Goal: Answer question/provide support: Share knowledge or assist other users

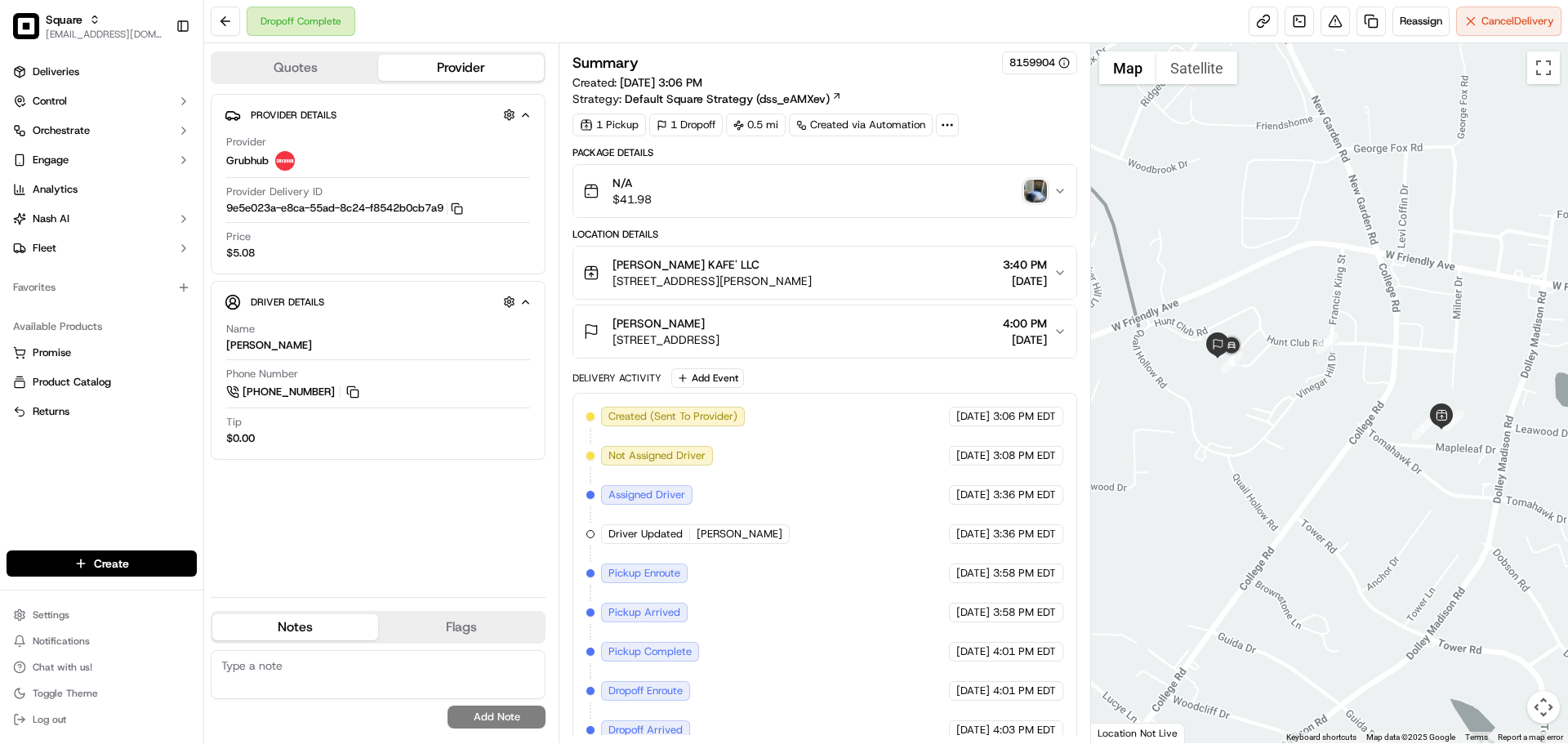
click at [367, 666] on textarea at bounding box center [378, 674] width 335 height 49
paste textarea "** Caller Information: ** Reason for calling: ** Resolution provided:"
click at [361, 667] on textarea "** Caller Information: ** Reason for calling: ** Resolution provided:" at bounding box center [378, 674] width 335 height 49
click at [360, 680] on textarea "** Caller Information: Merchant ** Reason for calling: ** Resolution provided:" at bounding box center [378, 674] width 335 height 49
paste textarea "The merchant called to report that a customer claimed one of the food items was…"
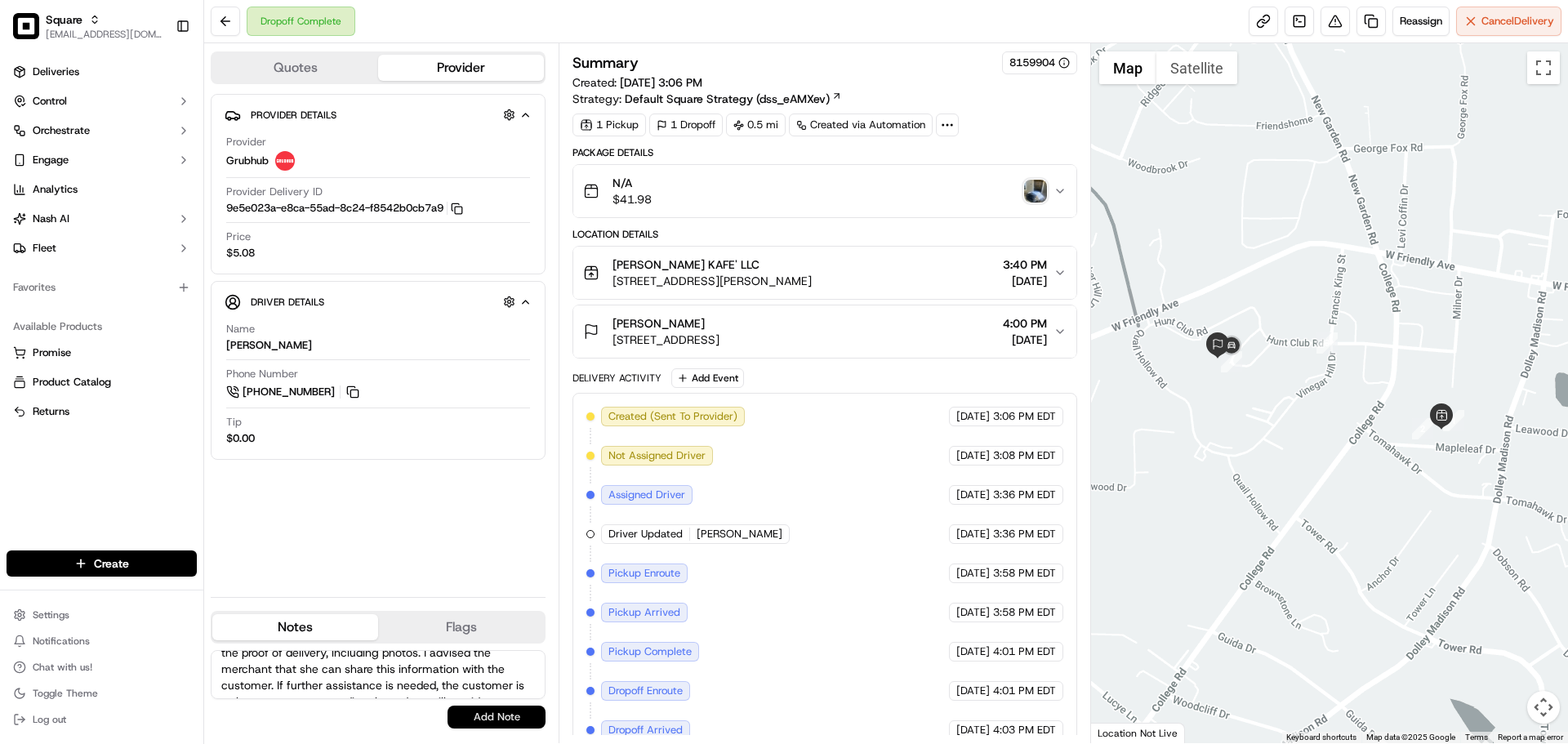
scroll to position [227, 0]
drag, startPoint x: 222, startPoint y: 690, endPoint x: 483, endPoint y: 726, distance: 263.5
click at [483, 726] on div "** Caller Information: Merchant ** Reason for calling: The merchant called to r…" at bounding box center [378, 689] width 335 height 79
click at [444, 676] on textarea "** Caller Information: Merchant ** Reason for calling: The merchant called to r…" at bounding box center [378, 674] width 335 height 49
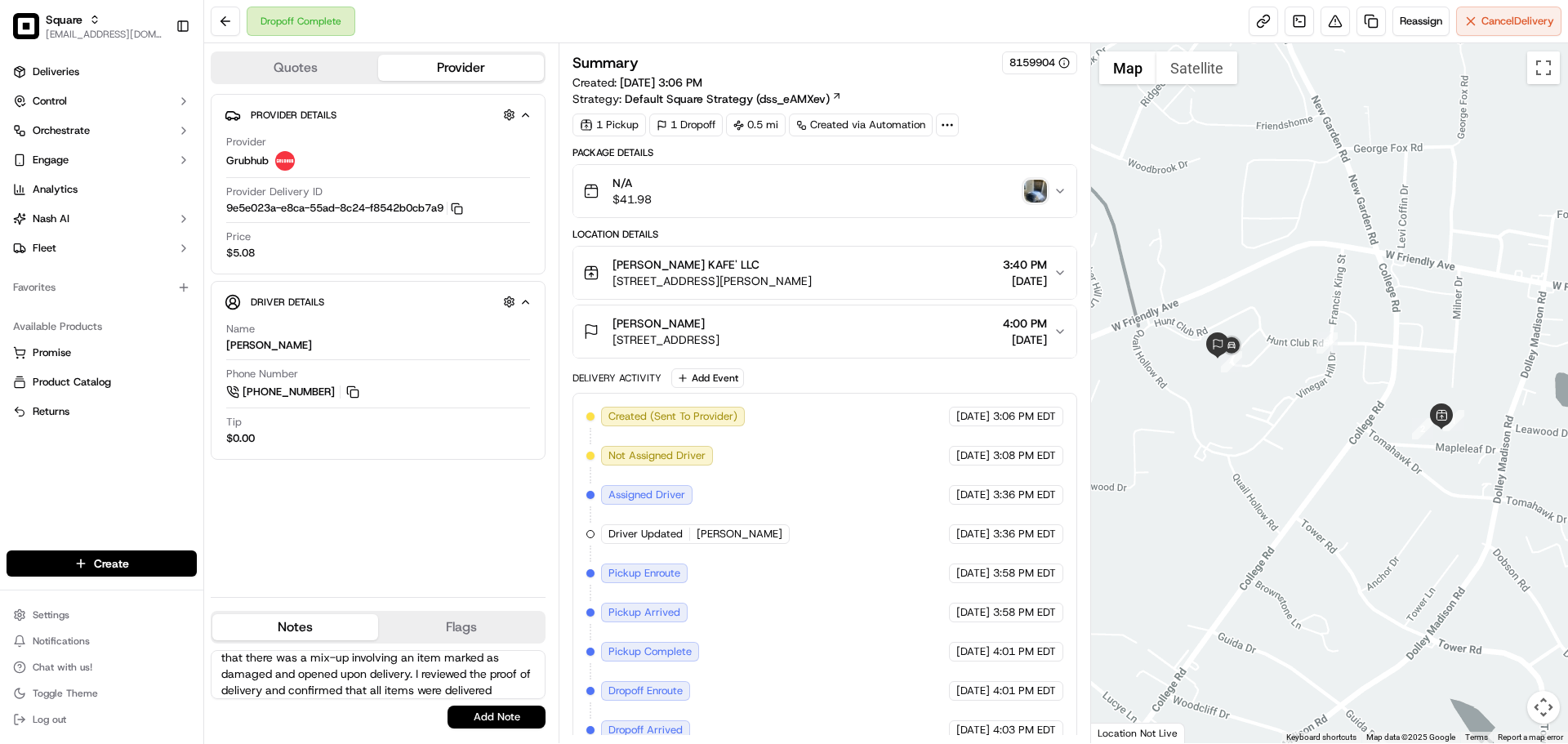
scroll to position [0, 0]
drag, startPoint x: 435, startPoint y: 688, endPoint x: 266, endPoint y: 705, distance: 169.9
click at [268, 705] on div "** Caller Information: Merchant ** Reason for calling: The merchant called to r…" at bounding box center [378, 689] width 335 height 79
click at [334, 681] on textarea "** Caller Information: Merchant ** Reason for calling: The merchant called to r…" at bounding box center [378, 674] width 335 height 49
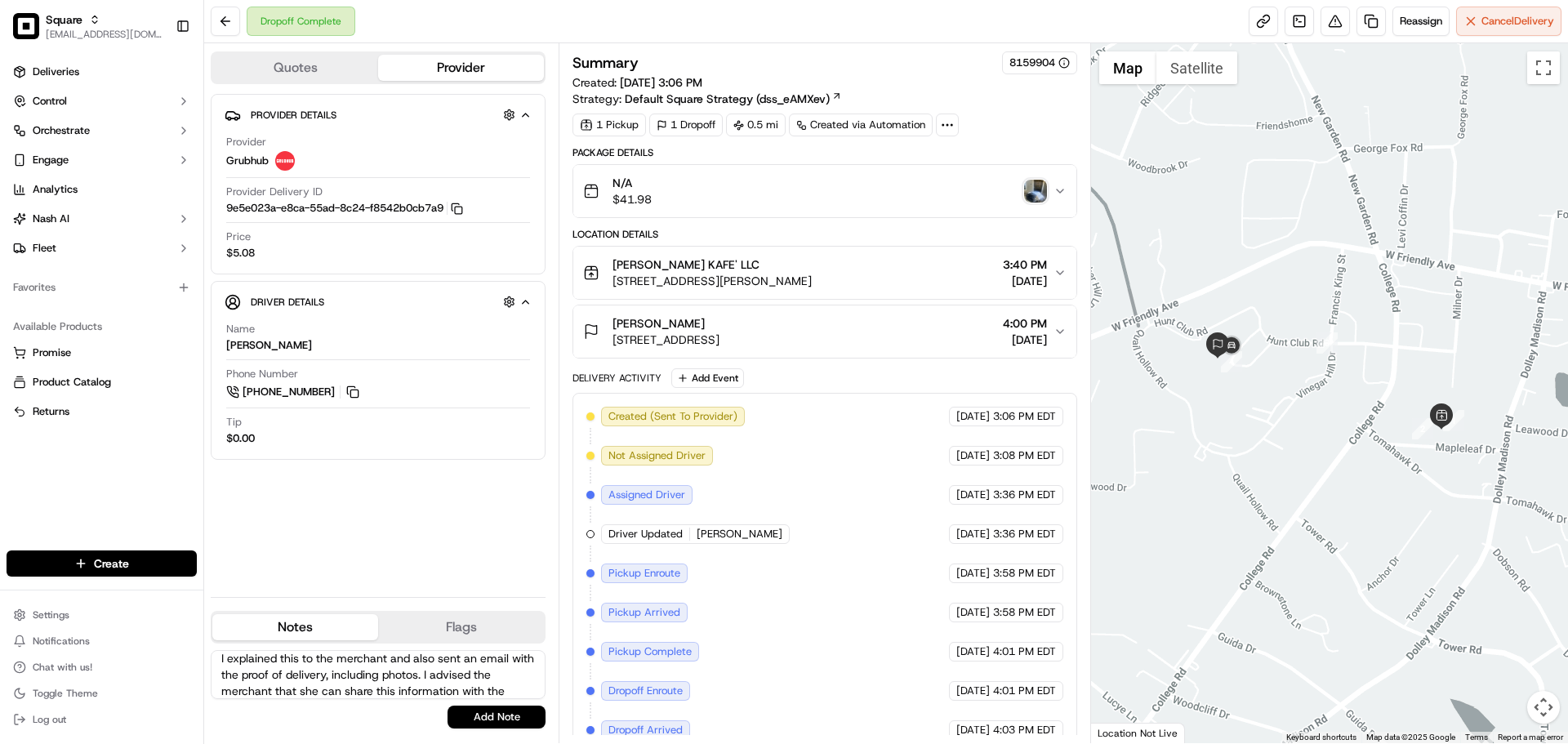
click at [334, 681] on textarea "** Caller Information: Merchant ** Reason for calling: The merchant called to r…" at bounding box center [378, 674] width 335 height 49
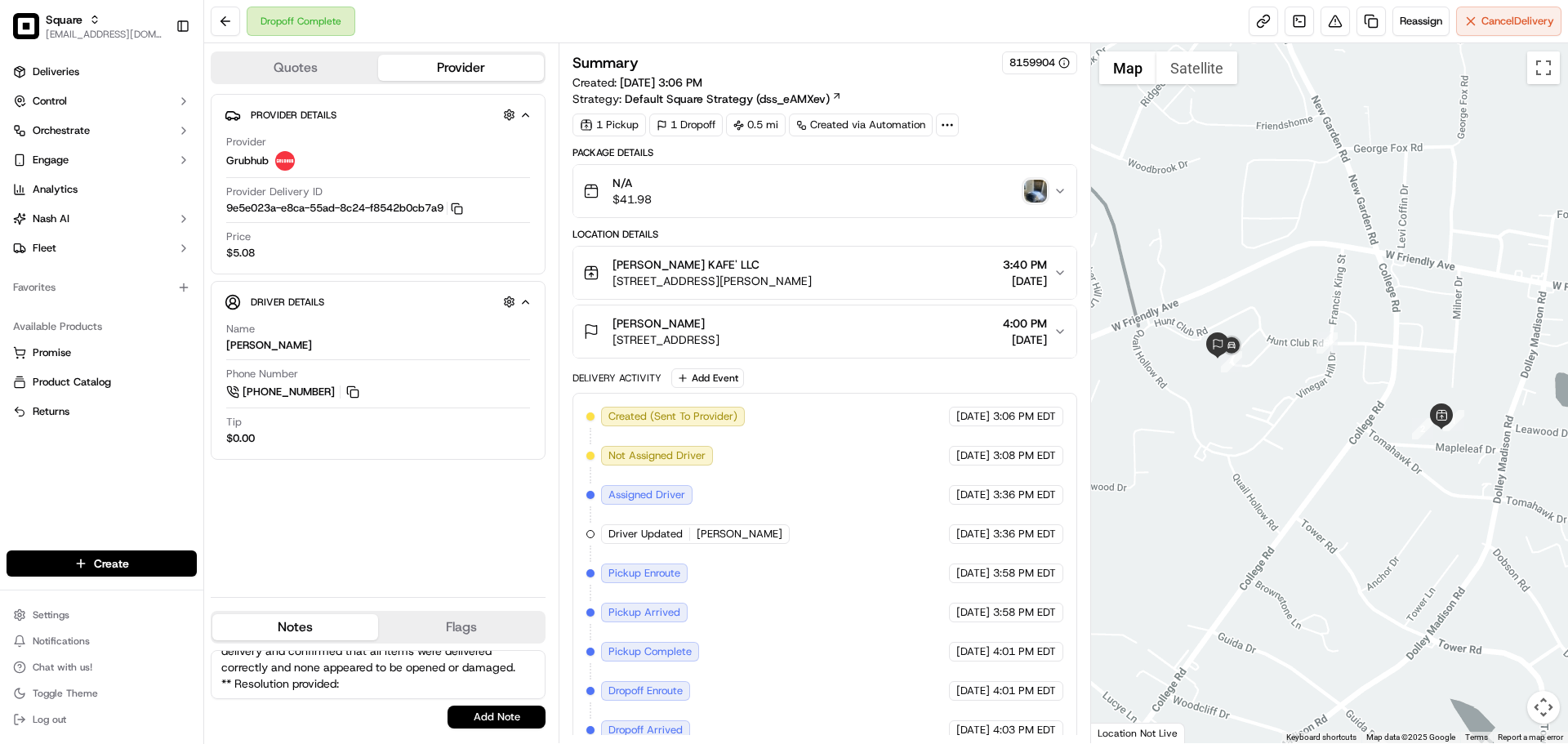
click at [406, 680] on textarea "** Caller Information: Merchant ** Reason for calling: The merchant called to r…" at bounding box center [378, 674] width 335 height 49
paste textarea "I explained this to the merchant and also sent an email with the proof of deliv…"
click at [381, 701] on div "** Caller Information: Merchant ** Reason for calling: The merchant called to r…" at bounding box center [378, 689] width 335 height 79
click at [382, 692] on textarea "** Caller Information: Merchant ** Reason for calling: The merchant called to r…" at bounding box center [378, 674] width 335 height 49
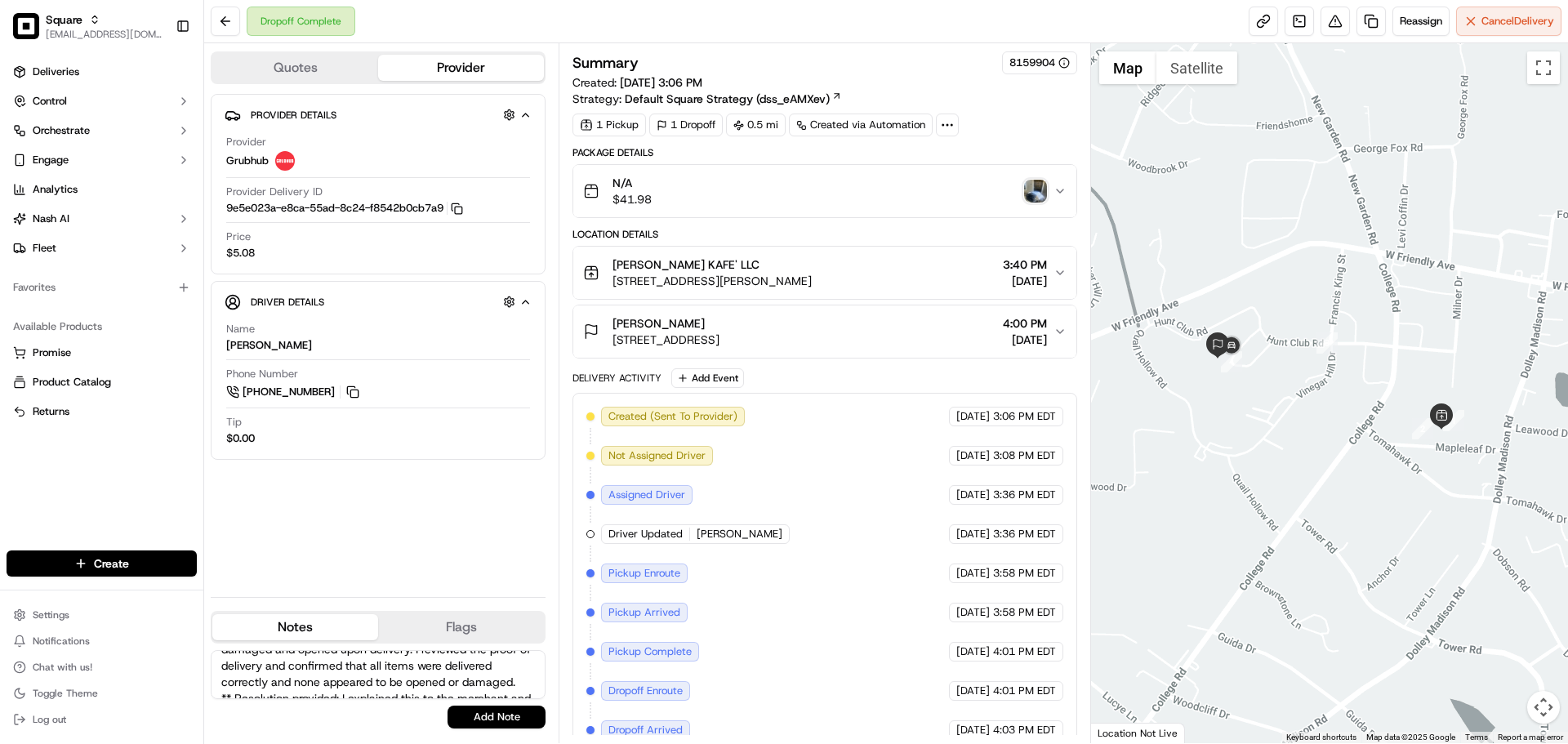
scroll to position [0, 0]
type textarea "** Caller Information: Merchant ** Reason for calling: The merchant called to r…"
click at [487, 721] on button "Add Note" at bounding box center [496, 716] width 98 height 23
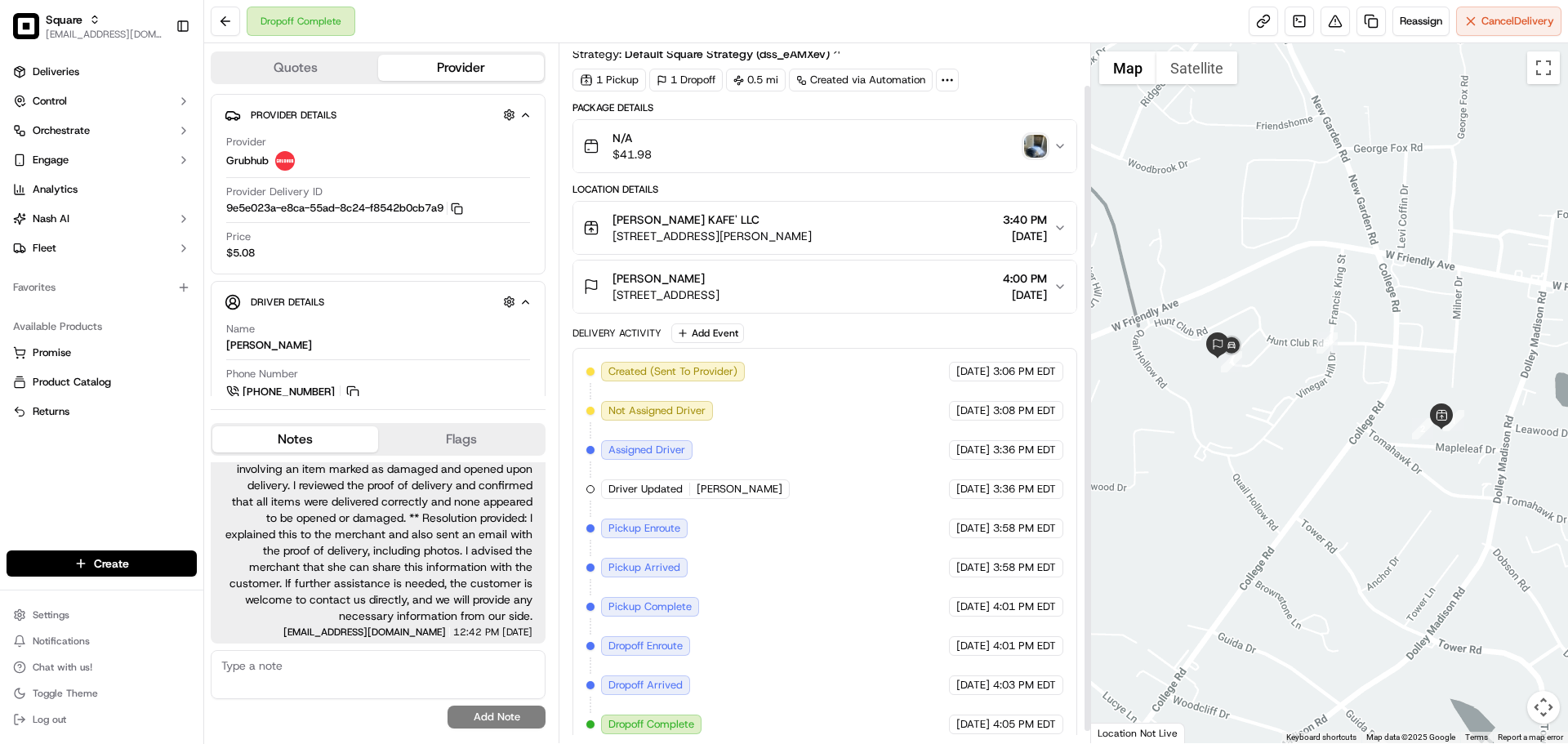
scroll to position [58, 0]
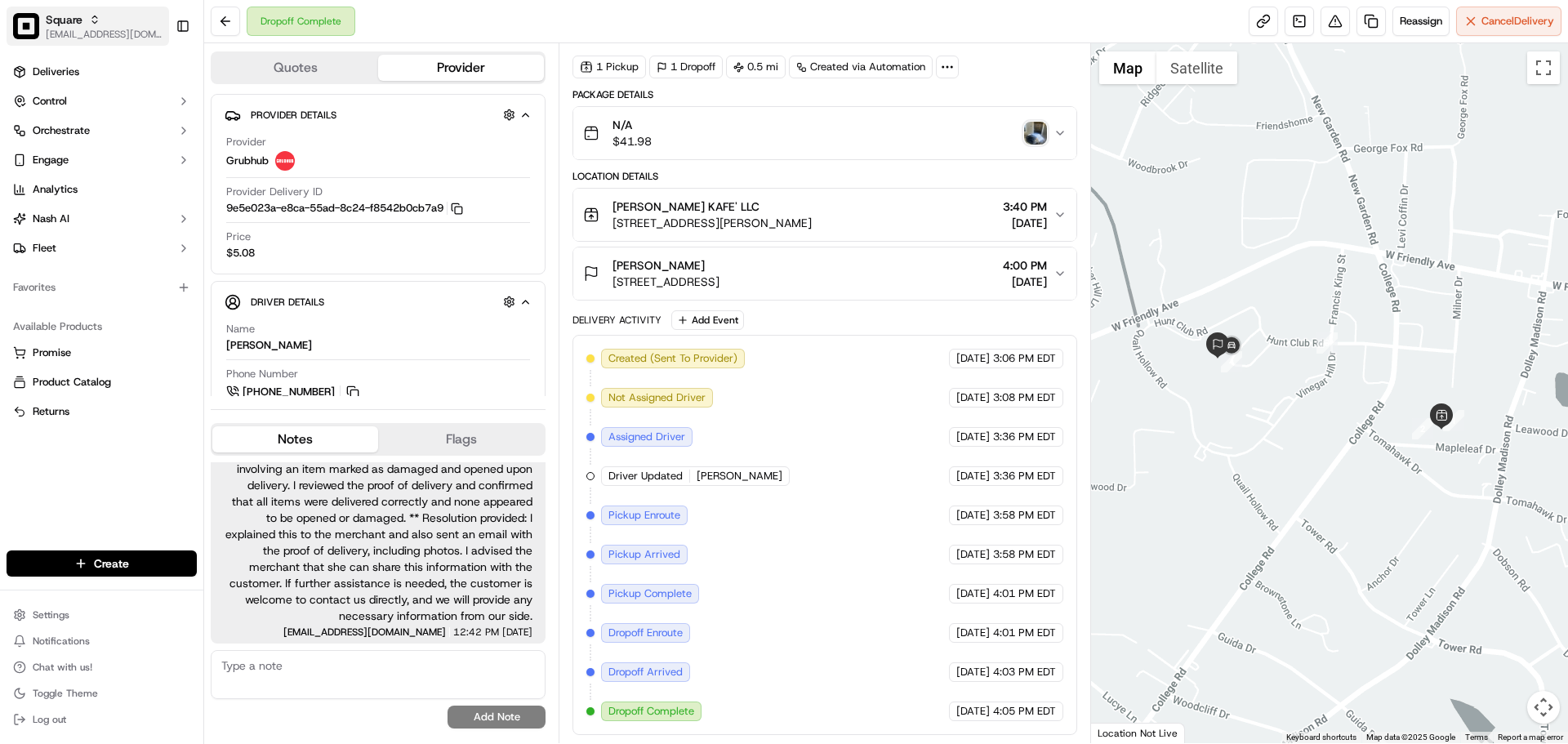
click at [112, 15] on div "Square" at bounding box center [105, 20] width 117 height 17
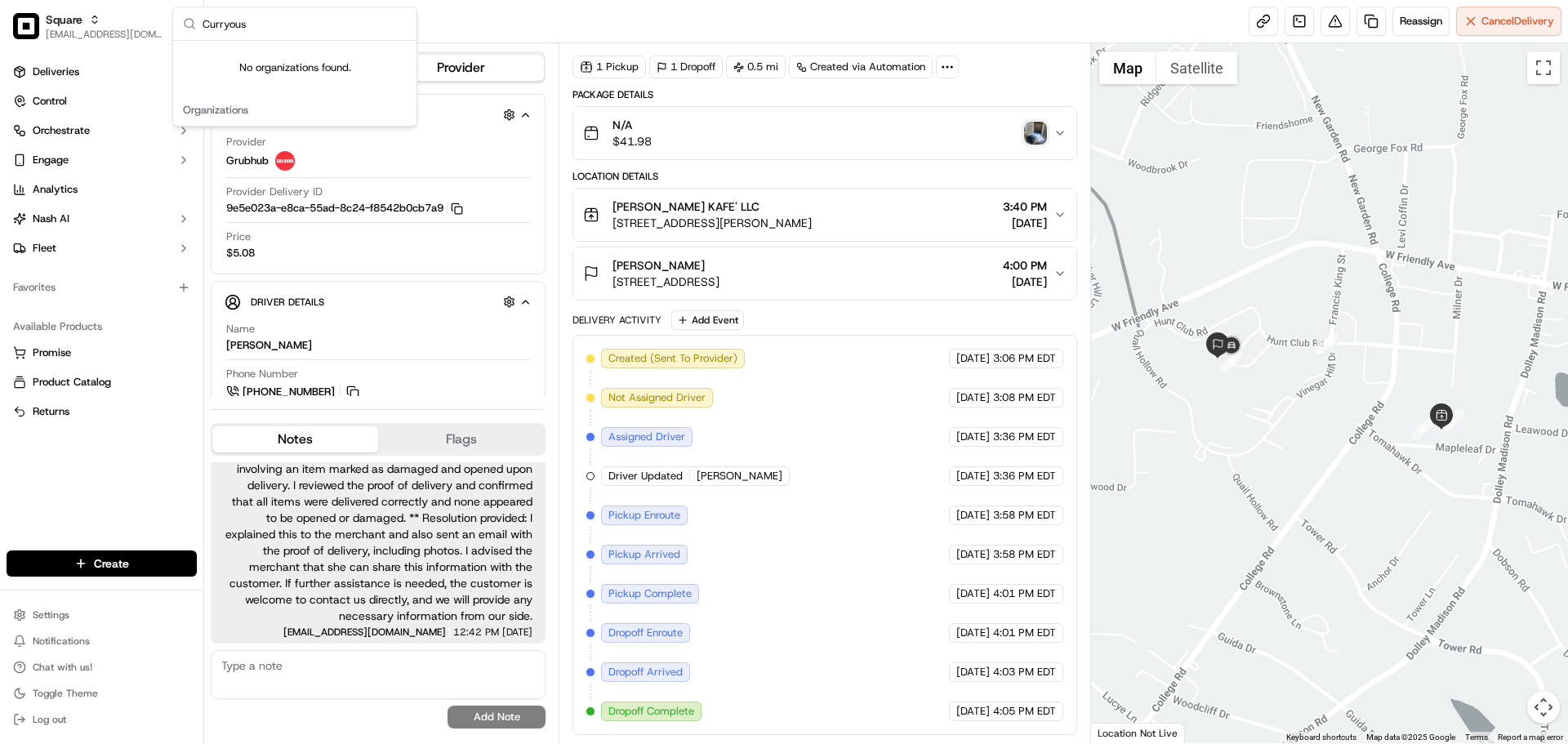
type input "Curryous"
click at [251, 19] on input "Curryous" at bounding box center [304, 23] width 204 height 33
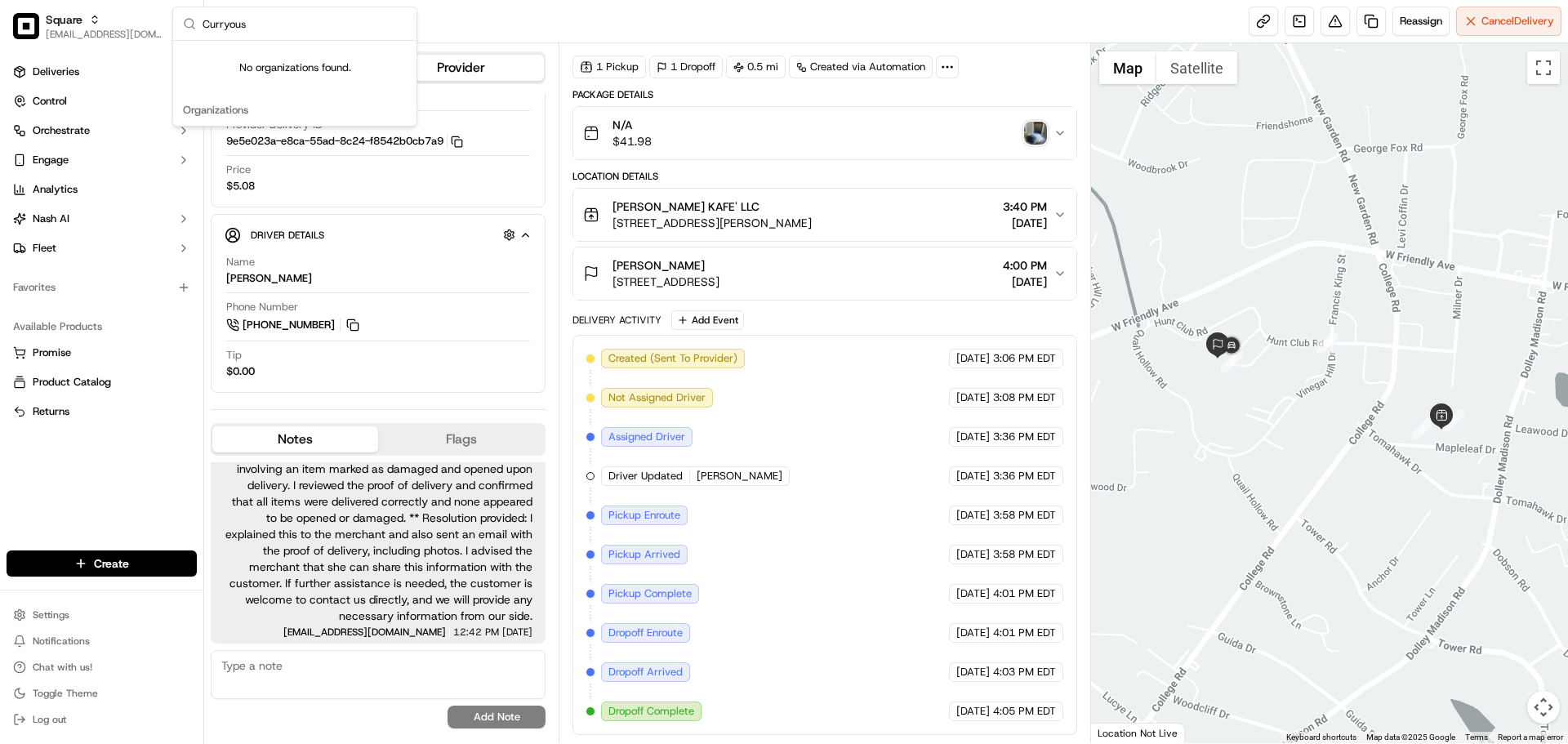
click at [291, 26] on input "Curryous" at bounding box center [304, 23] width 204 height 33
click at [102, 16] on div "Square" at bounding box center [105, 20] width 117 height 17
click at [115, 16] on div "Square" at bounding box center [105, 20] width 117 height 17
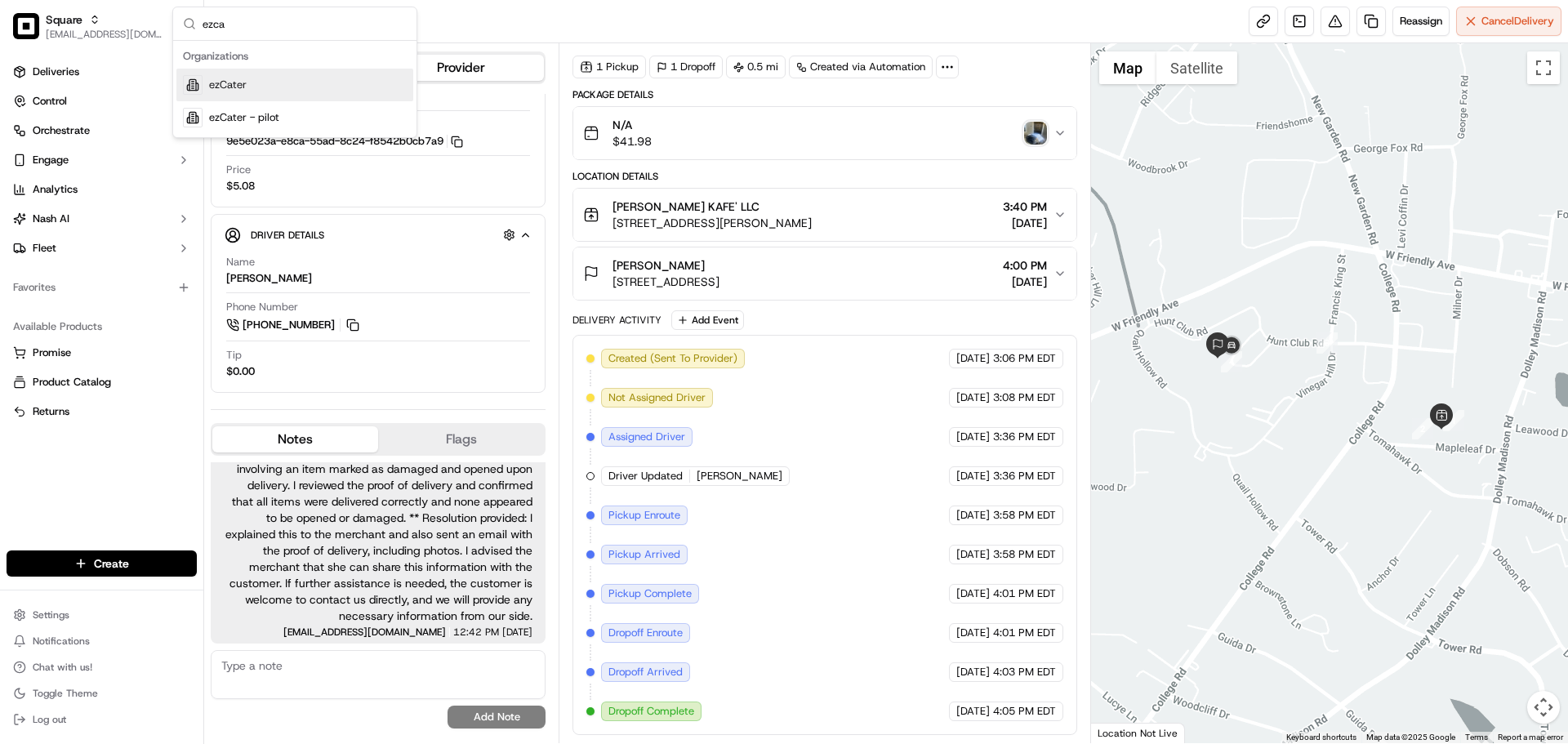
type input "ezca"
click at [265, 85] on div "ezCater" at bounding box center [294, 84] width 237 height 33
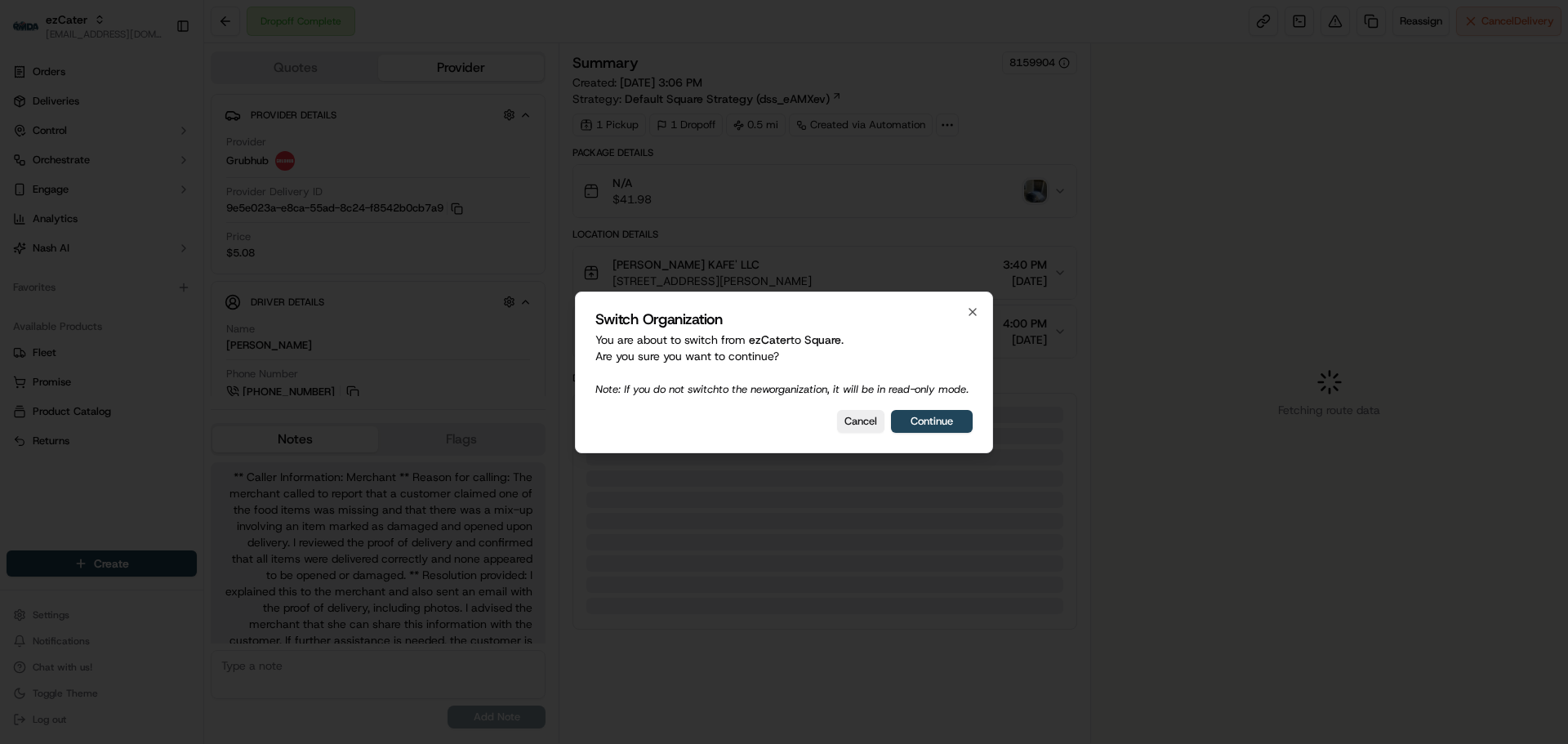
scroll to position [57, 0]
click at [878, 431] on button "Cancel" at bounding box center [861, 420] width 48 height 23
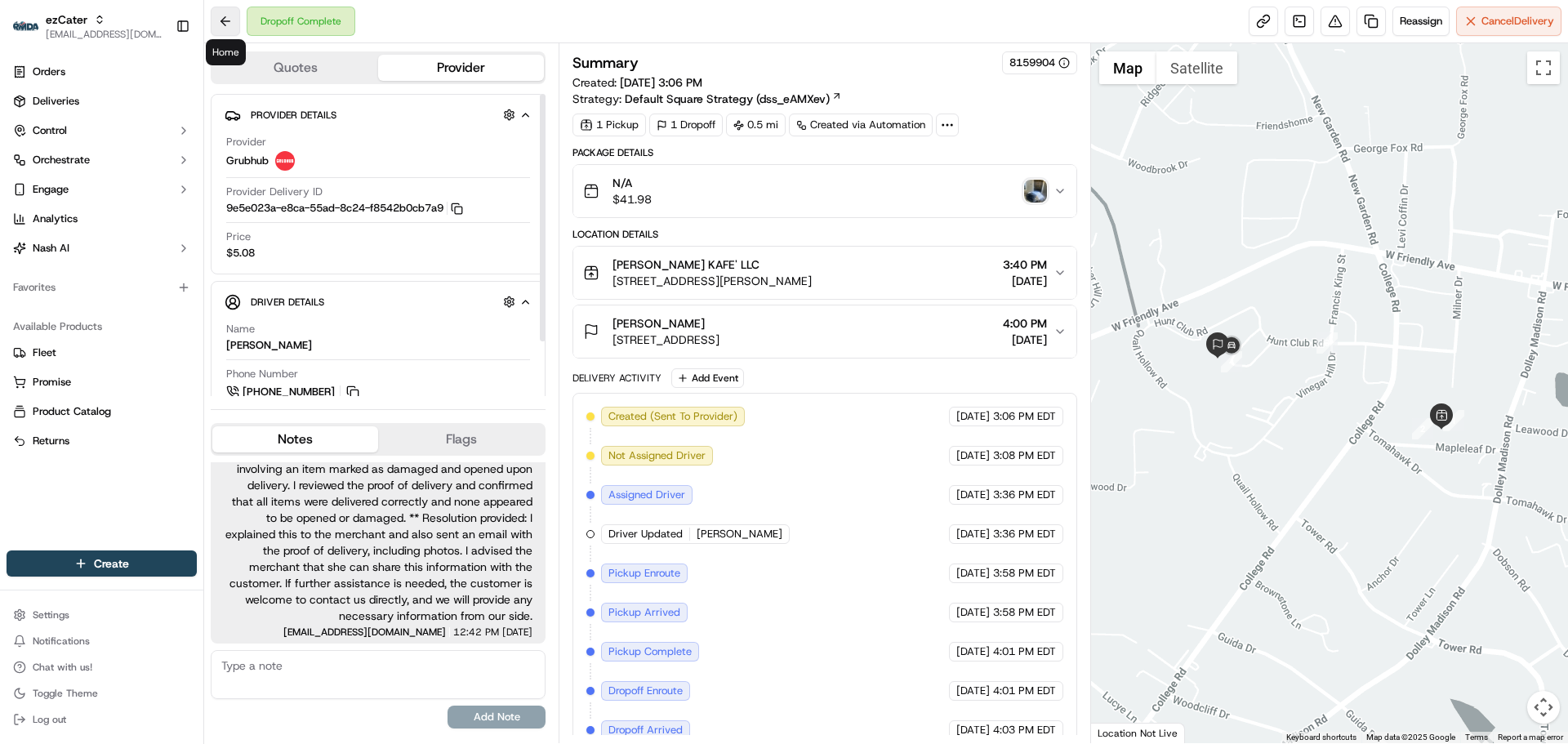
click at [214, 23] on button at bounding box center [225, 21] width 29 height 29
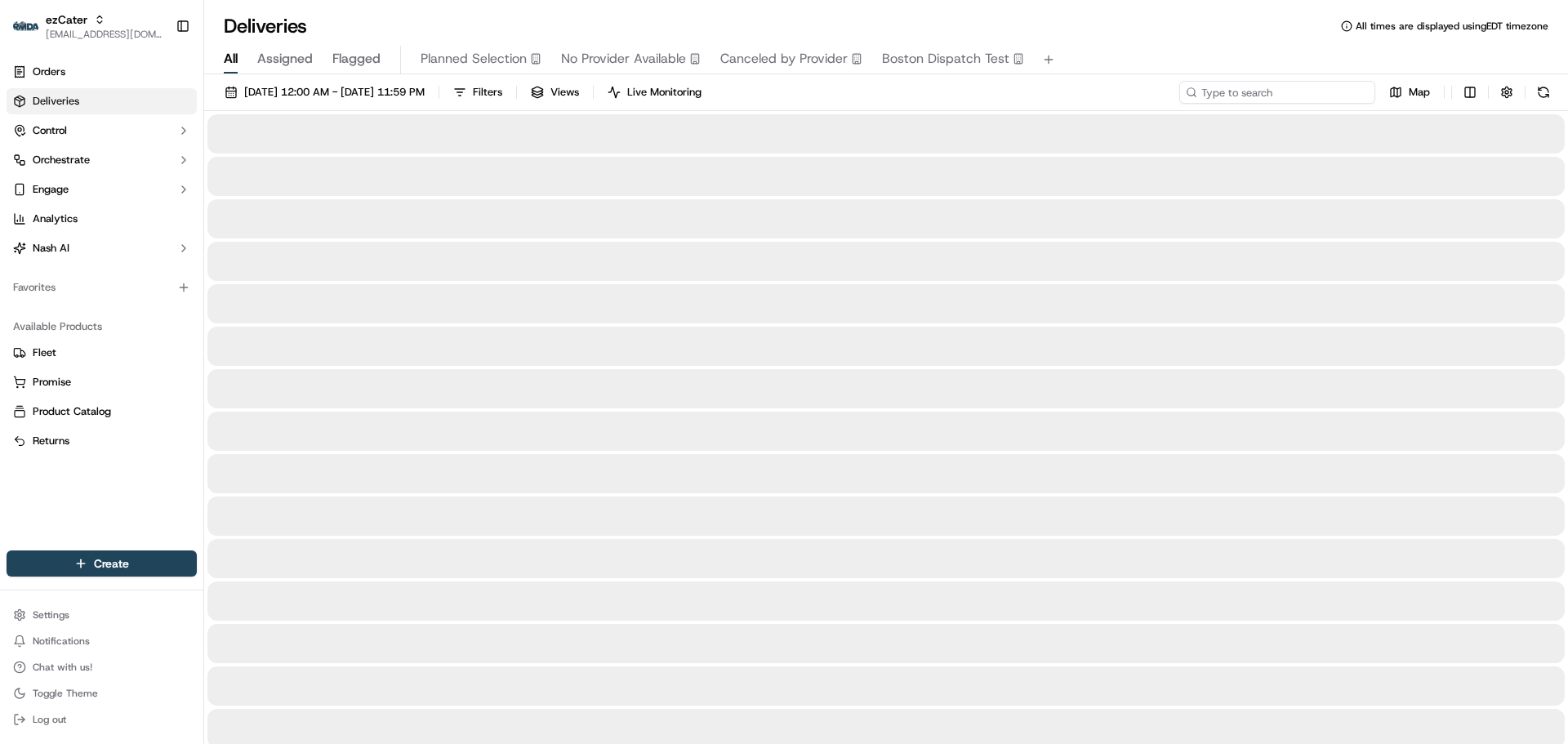
click at [1273, 89] on input at bounding box center [1277, 92] width 196 height 23
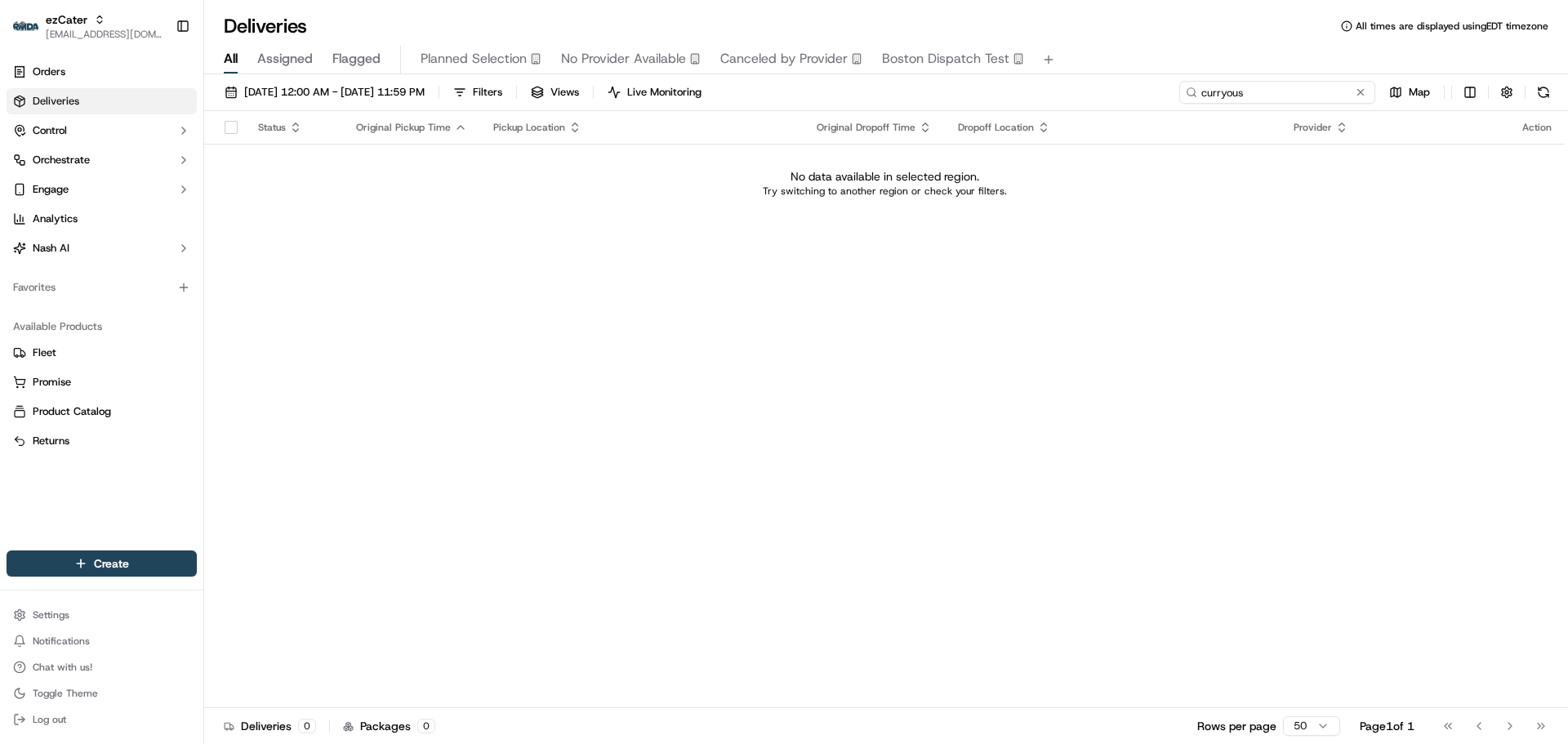
click at [1273, 89] on input "curryous" at bounding box center [1277, 92] width 196 height 23
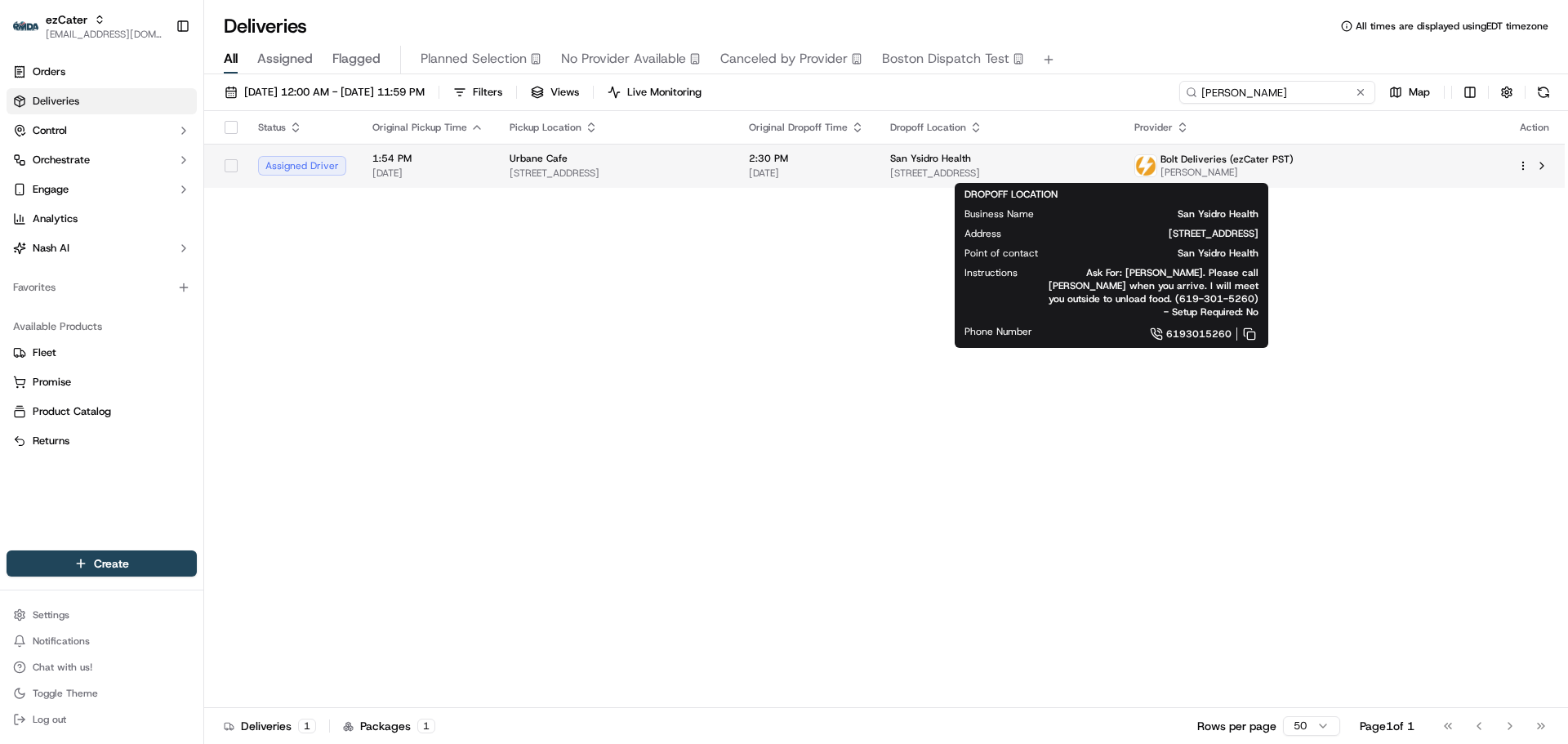
type input "[PERSON_NAME]"
click at [997, 171] on span "[STREET_ADDRESS]" at bounding box center [999, 173] width 218 height 13
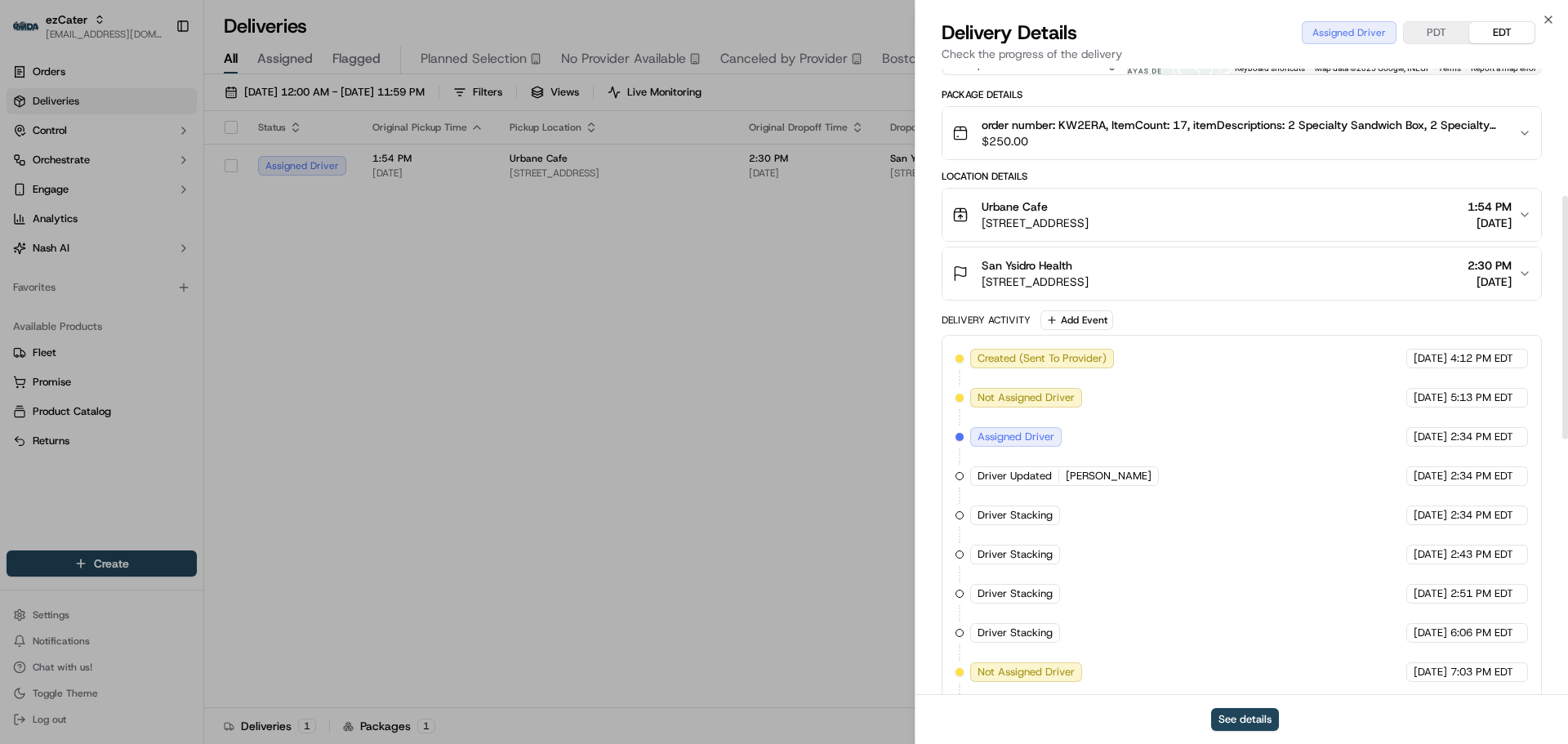
scroll to position [327, 0]
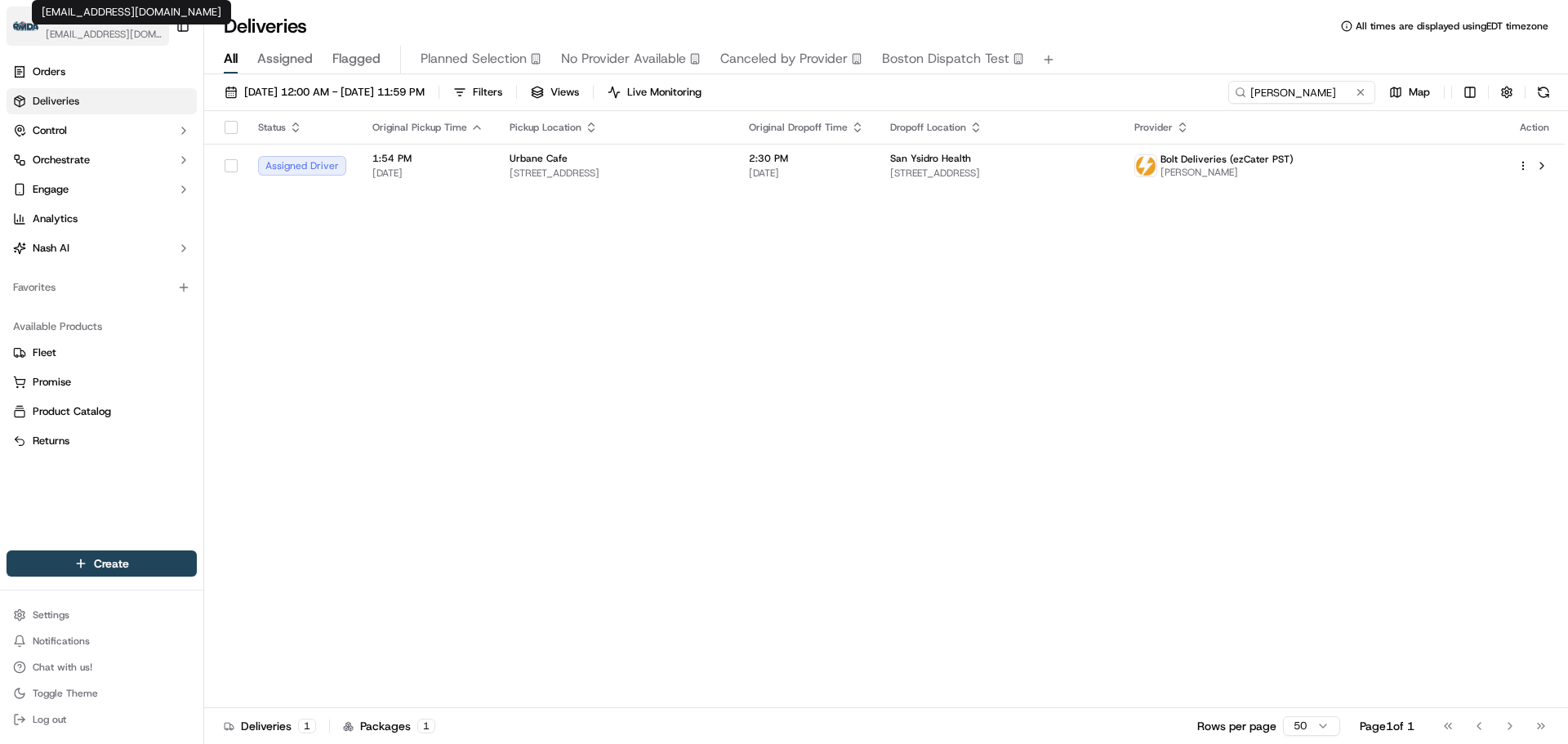
click at [49, 37] on span "[EMAIL_ADDRESS][DOMAIN_NAME]" at bounding box center [105, 34] width 117 height 13
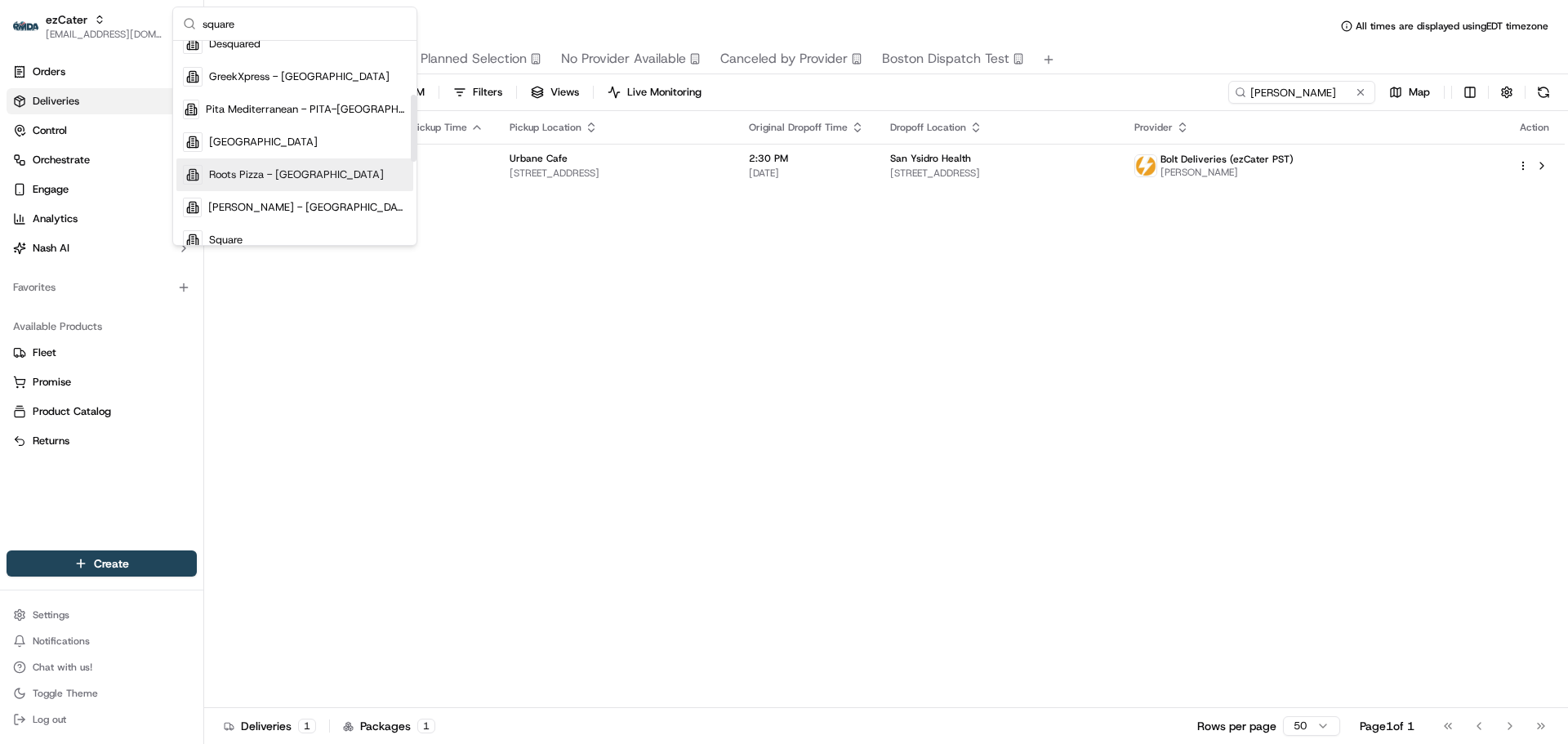
scroll to position [163, 0]
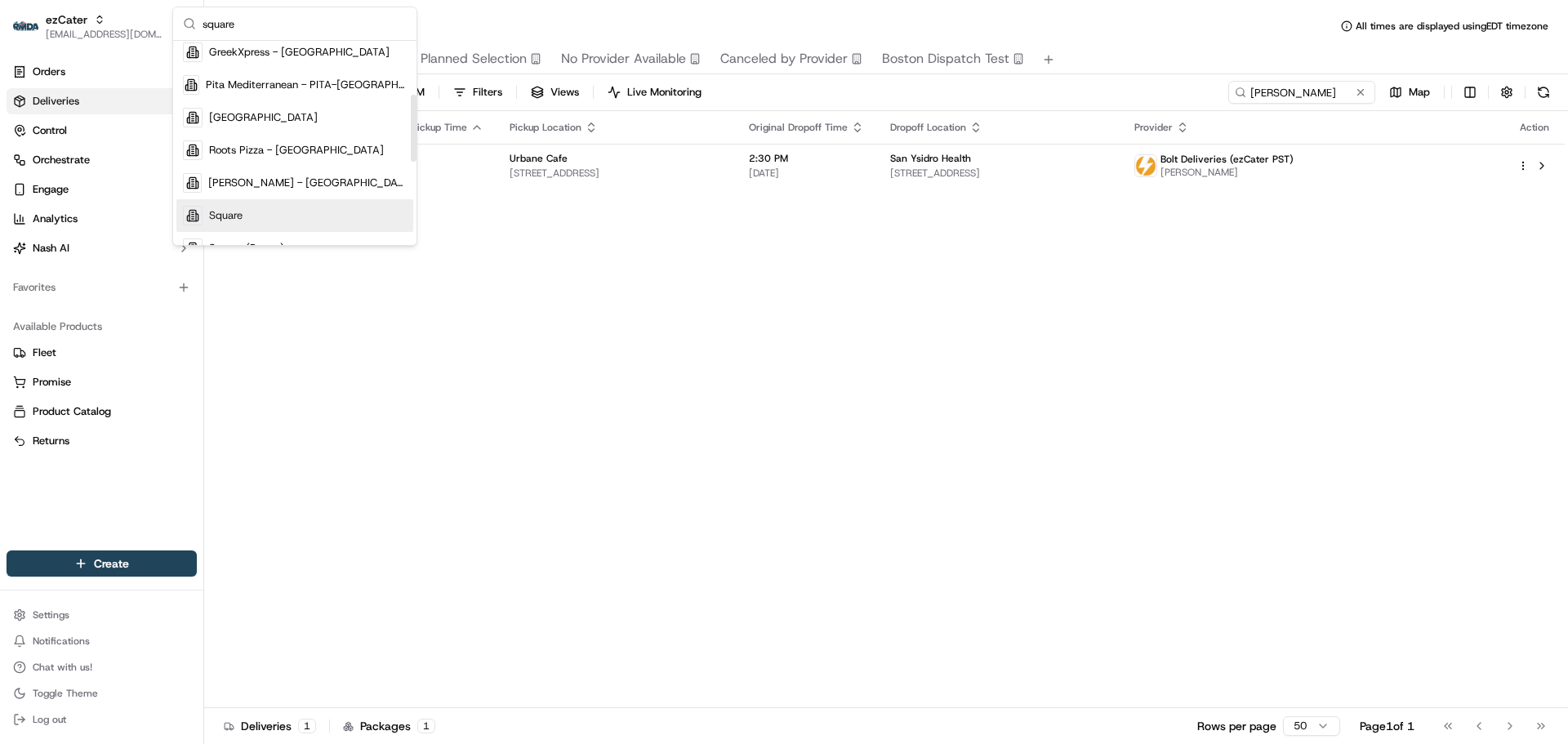
type input "square"
click at [263, 206] on div "Square" at bounding box center [294, 215] width 237 height 33
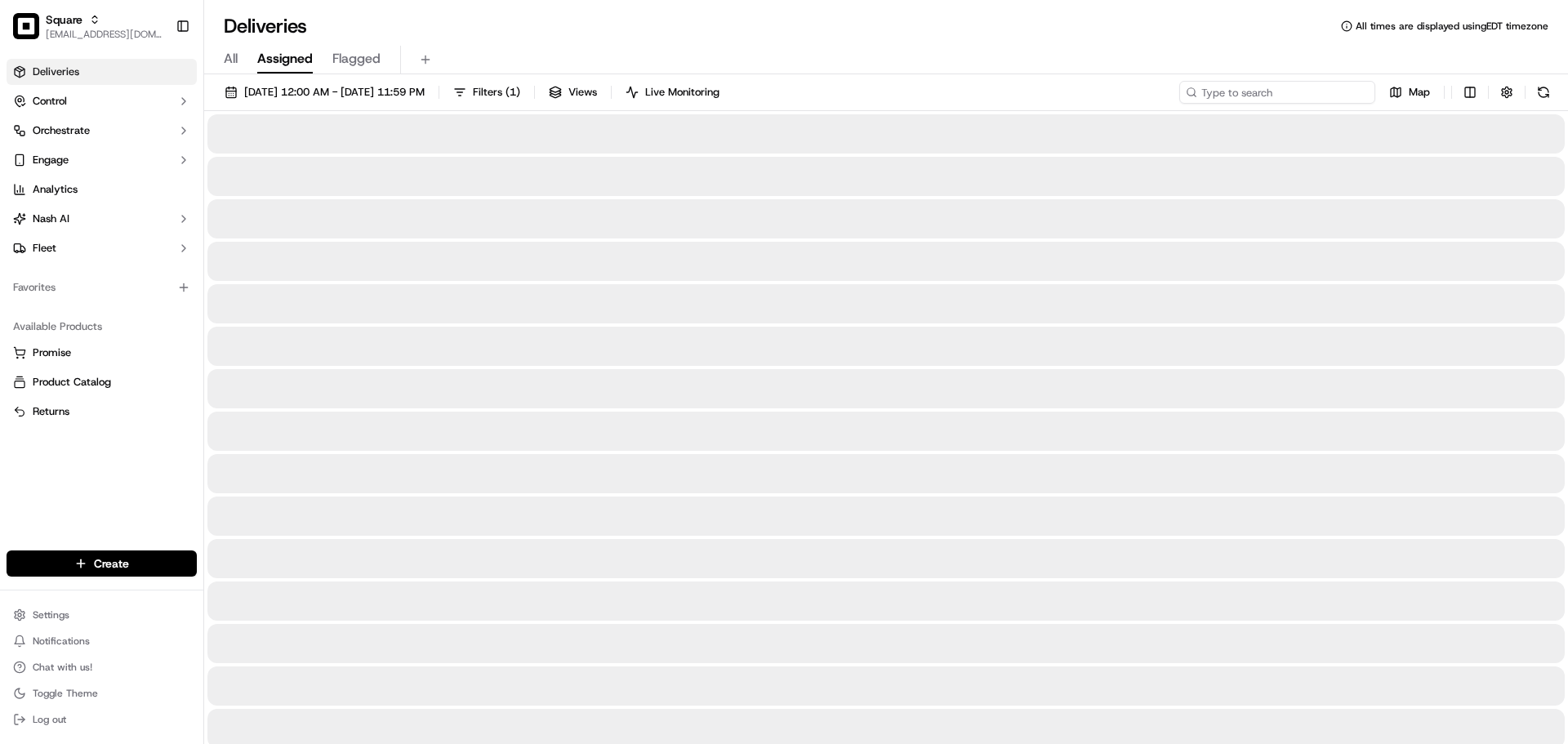
click at [1308, 87] on input at bounding box center [1277, 92] width 196 height 23
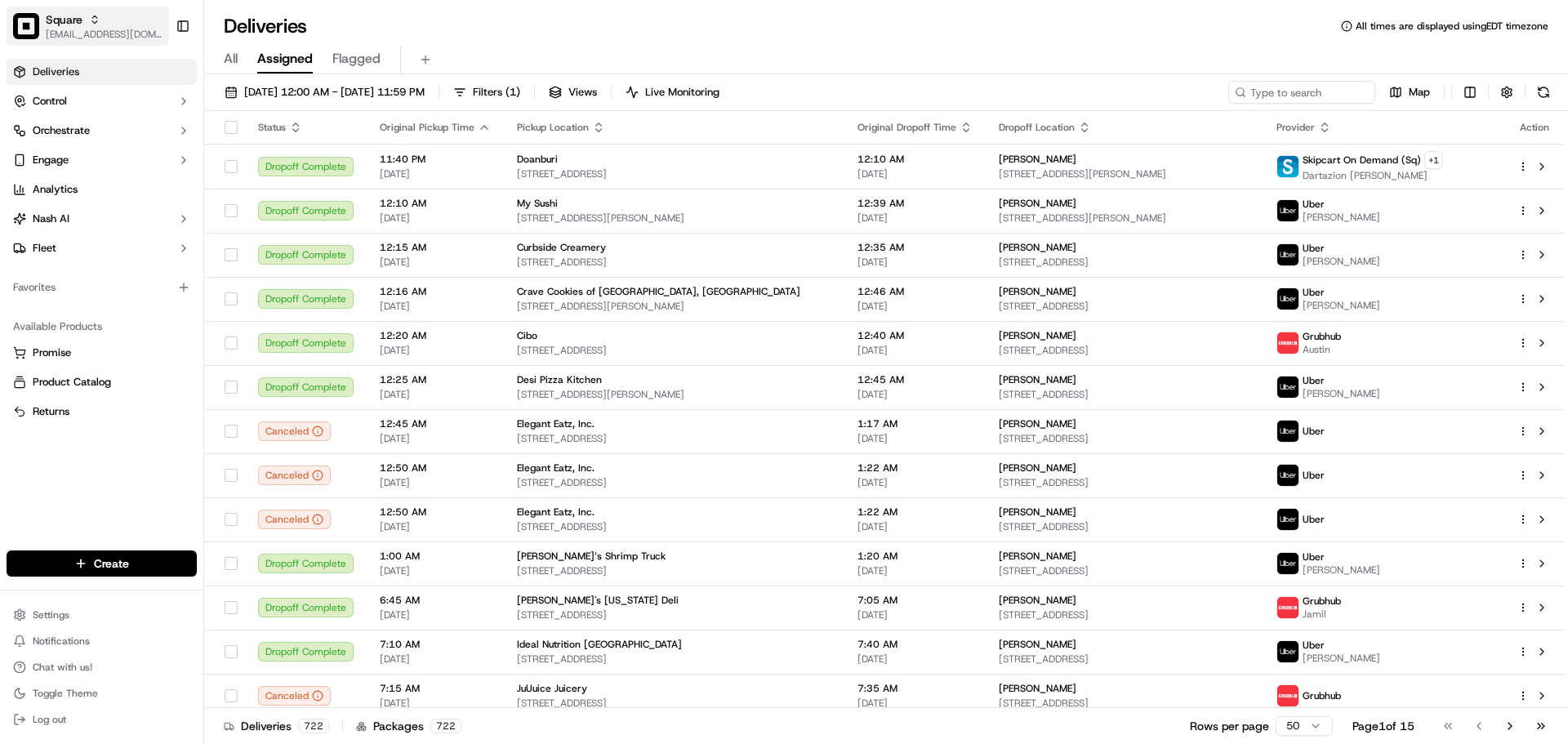
click at [72, 23] on span "Square" at bounding box center [64, 20] width 37 height 17
click at [297, 32] on input "birite" at bounding box center [304, 23] width 204 height 33
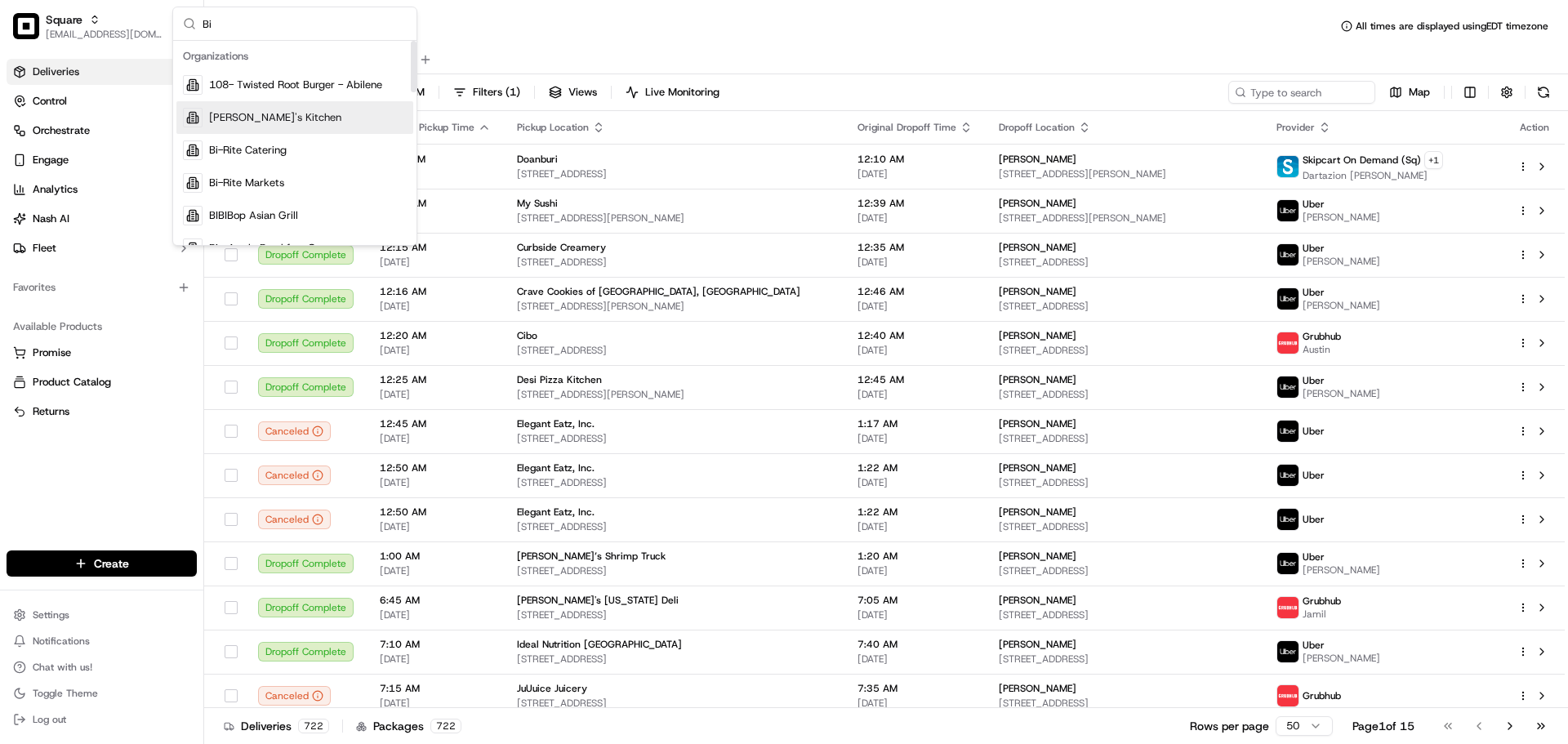
type input "Bi"
click at [313, 138] on div "Bi-Rite Catering" at bounding box center [294, 150] width 237 height 33
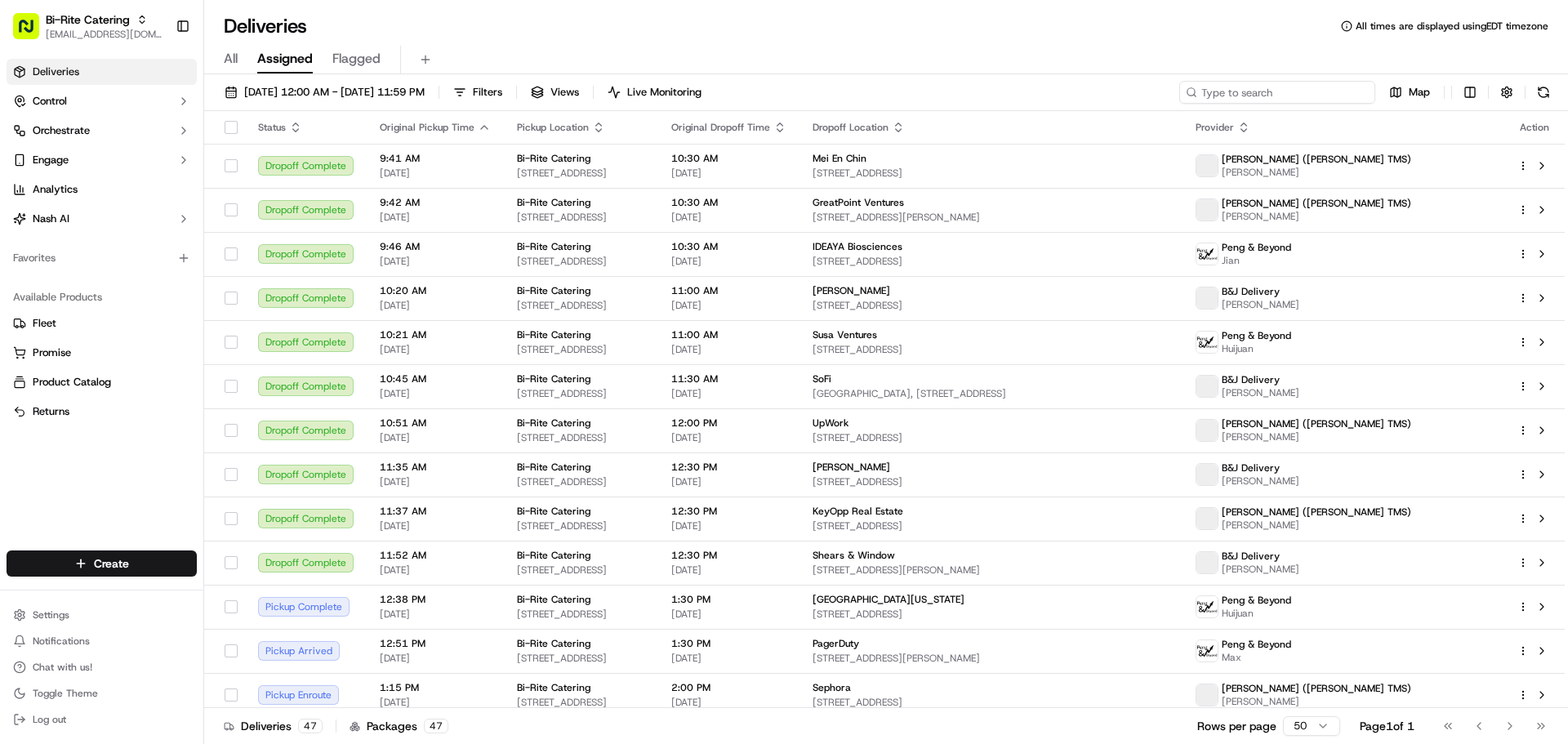
click at [1272, 89] on input at bounding box center [1277, 92] width 196 height 23
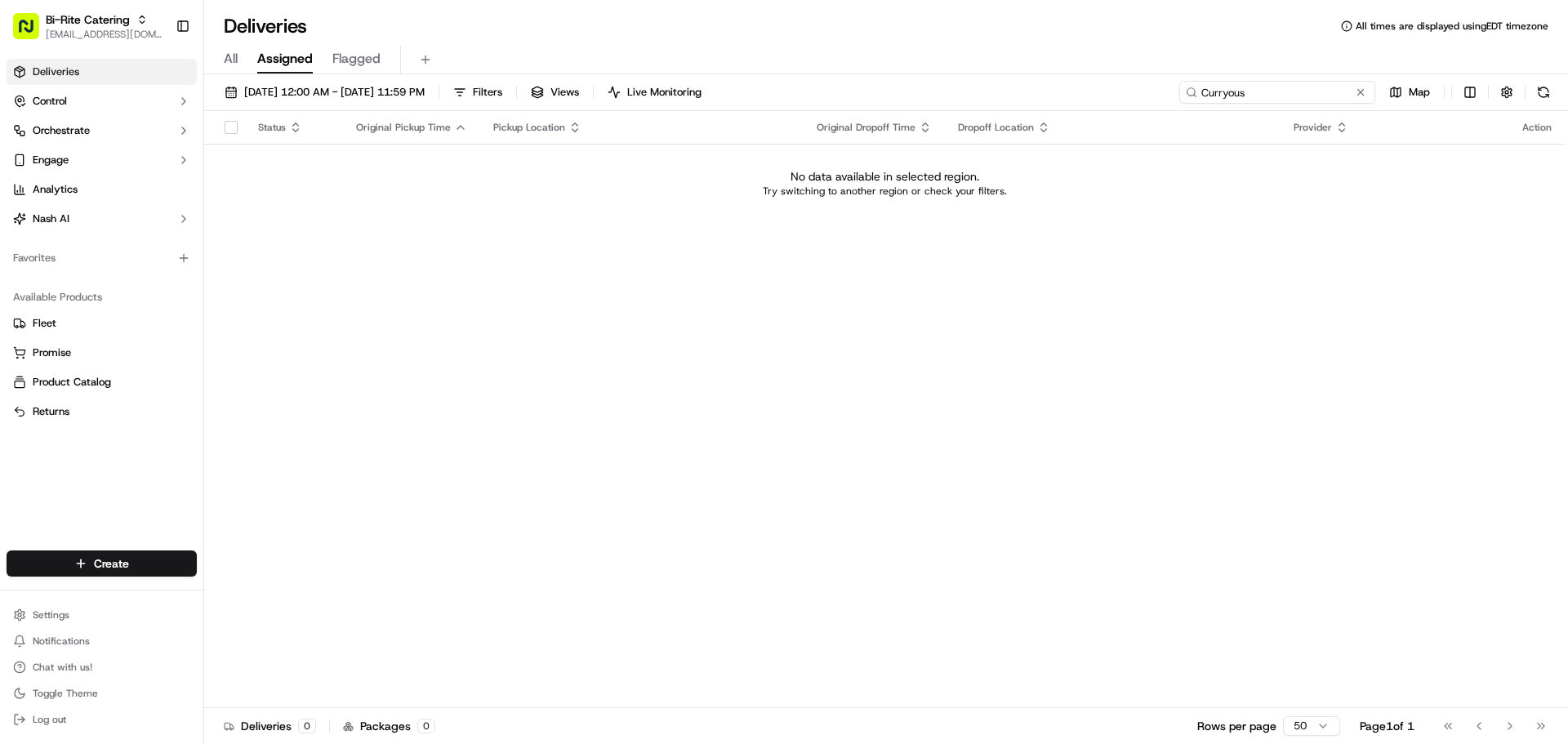
click at [1270, 86] on input "Curryous" at bounding box center [1277, 92] width 196 height 23
click at [1286, 108] on div "[DATE] 12:00 AM - [DATE] 11:59 PM Filters Views Live Monitoring [PERSON_NAME] M…" at bounding box center [886, 96] width 1364 height 30
click at [1290, 87] on input "[PERSON_NAME]" at bounding box center [1277, 92] width 196 height 23
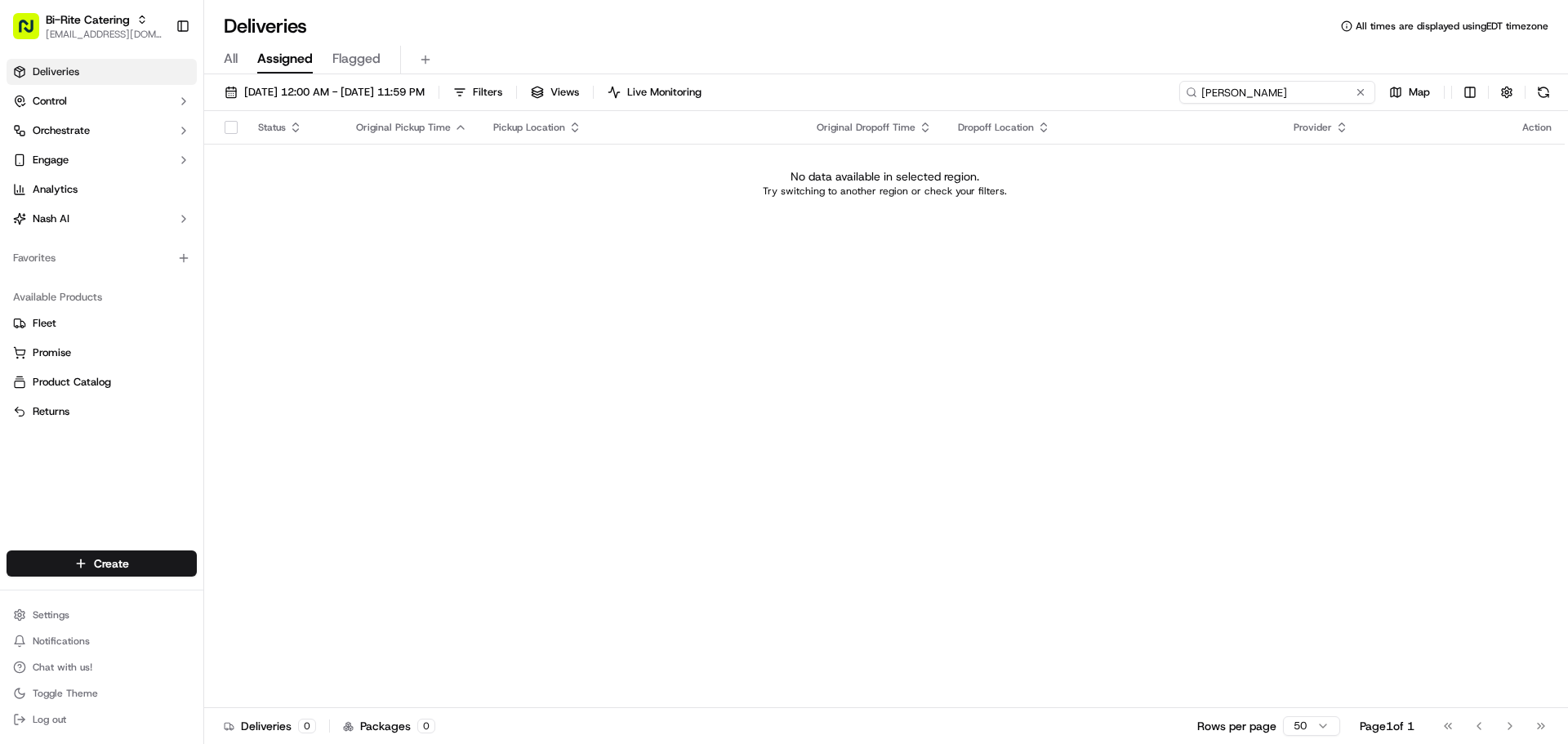
click at [1290, 87] on input "[PERSON_NAME]" at bounding box center [1277, 92] width 196 height 23
paste input "[STREET_ADDRESS]"
click at [1291, 94] on input "[STREET_ADDRESS]" at bounding box center [1277, 92] width 196 height 23
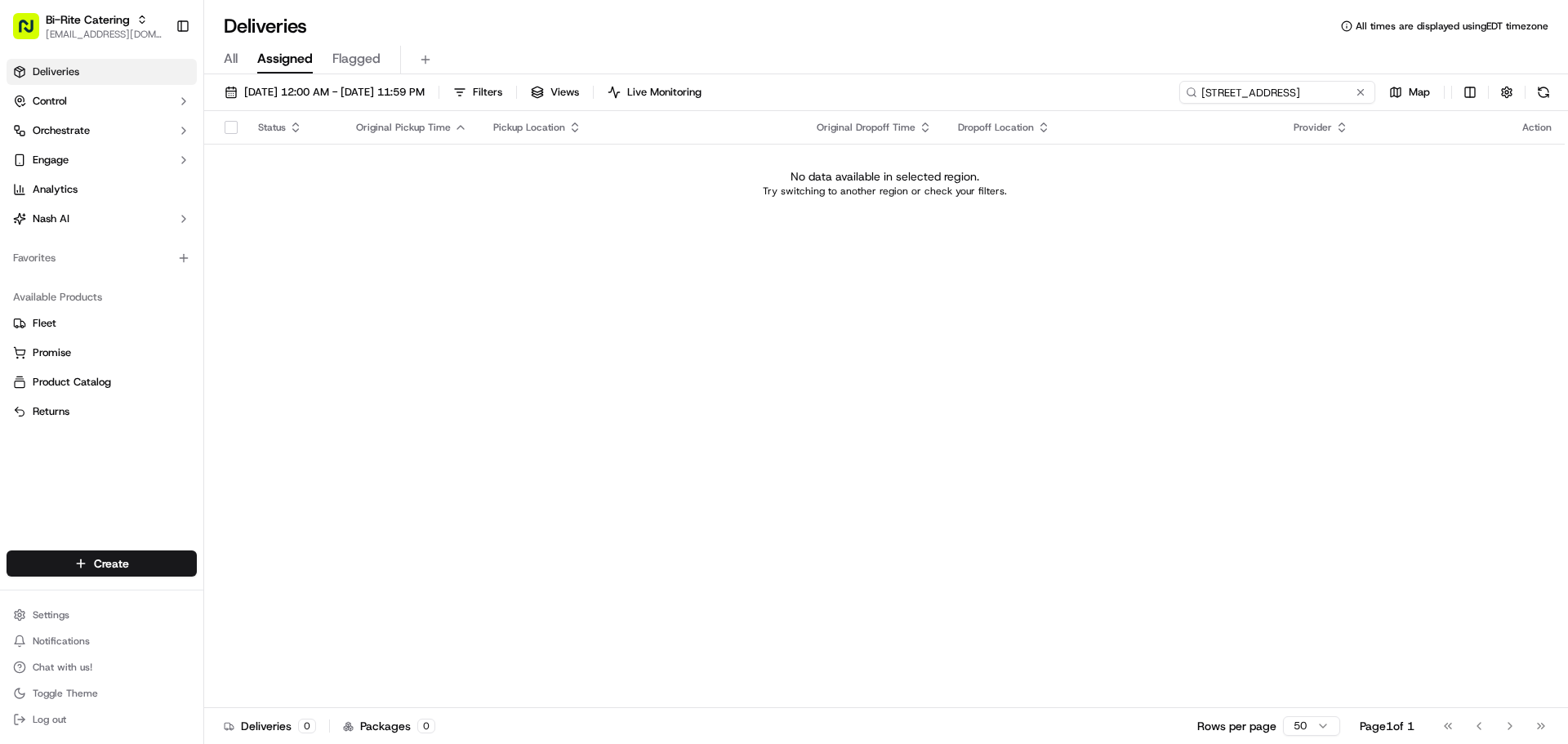
click at [1291, 94] on input "[STREET_ADDRESS]" at bounding box center [1277, 92] width 196 height 23
click at [135, 36] on span "[EMAIL_ADDRESS][DOMAIN_NAME]" at bounding box center [105, 34] width 117 height 13
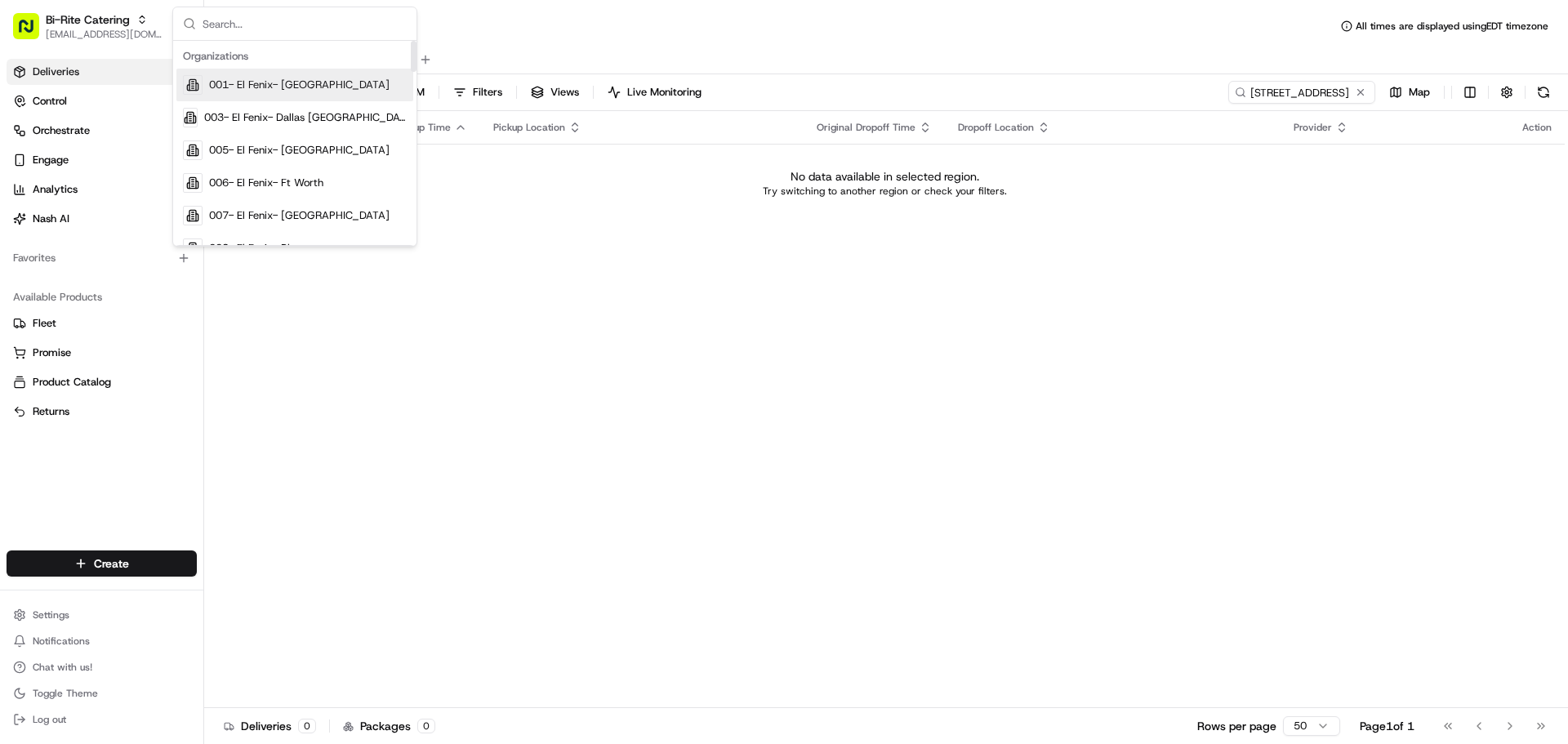
click at [281, 29] on input "text" at bounding box center [304, 23] width 204 height 33
click at [1270, 94] on input "[STREET_ADDRESS]" at bounding box center [1277, 92] width 196 height 23
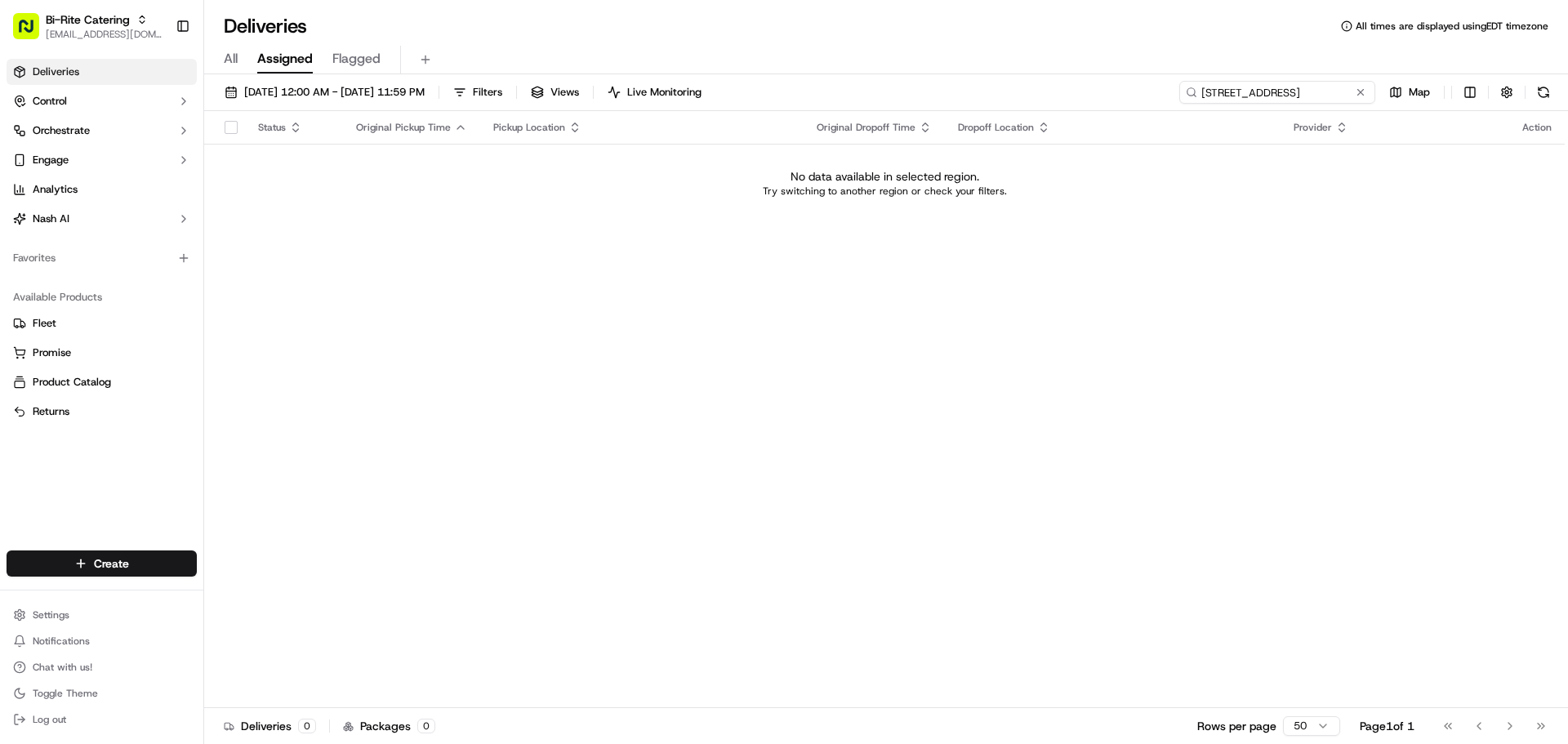
click at [1270, 94] on input "[STREET_ADDRESS]" at bounding box center [1277, 92] width 196 height 23
type input "Curryous"
click at [401, 90] on span "[DATE] 12:00 AM - [DATE] 11:59 PM" at bounding box center [335, 93] width 181 height 15
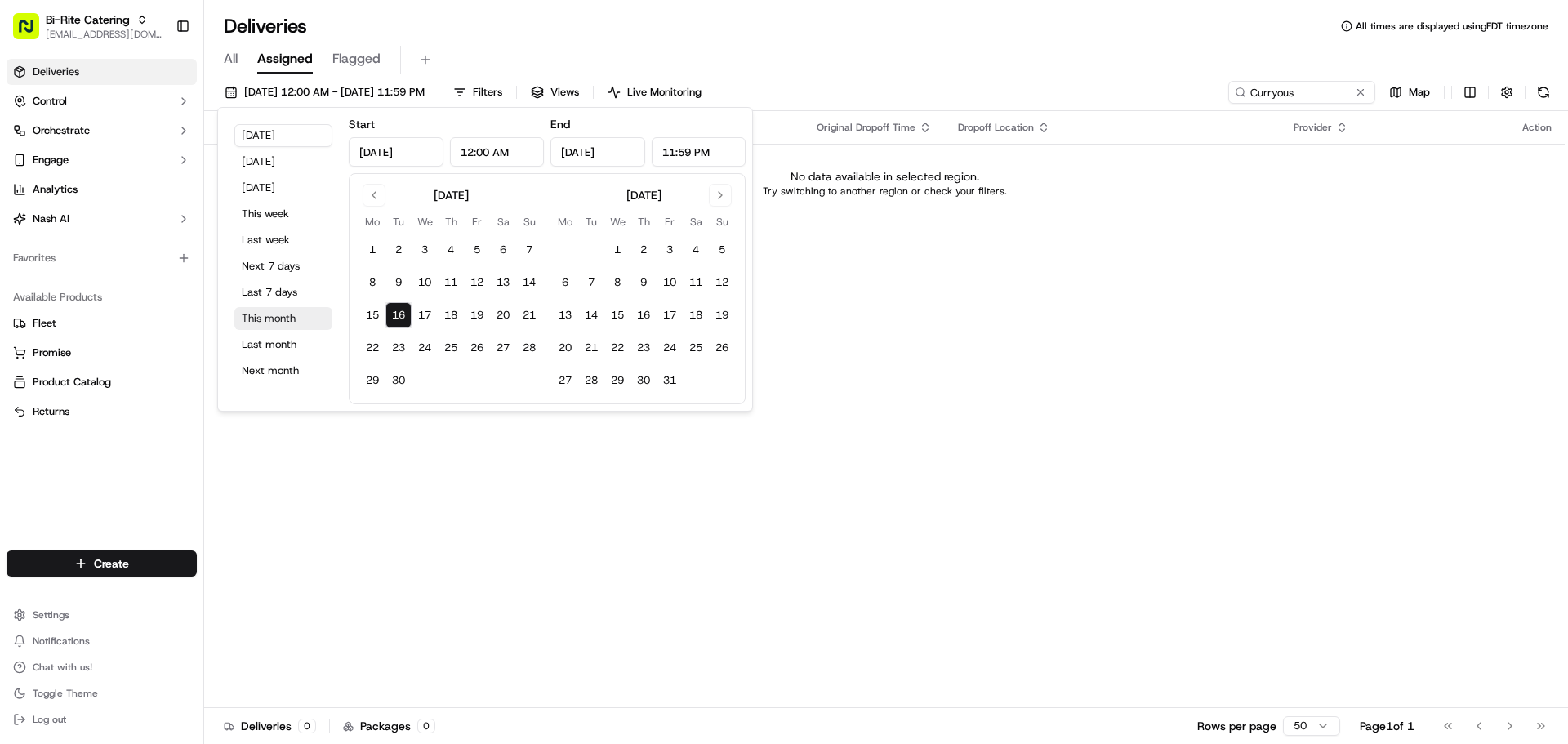
click at [278, 327] on button "This month" at bounding box center [283, 318] width 98 height 23
type input "[DATE]"
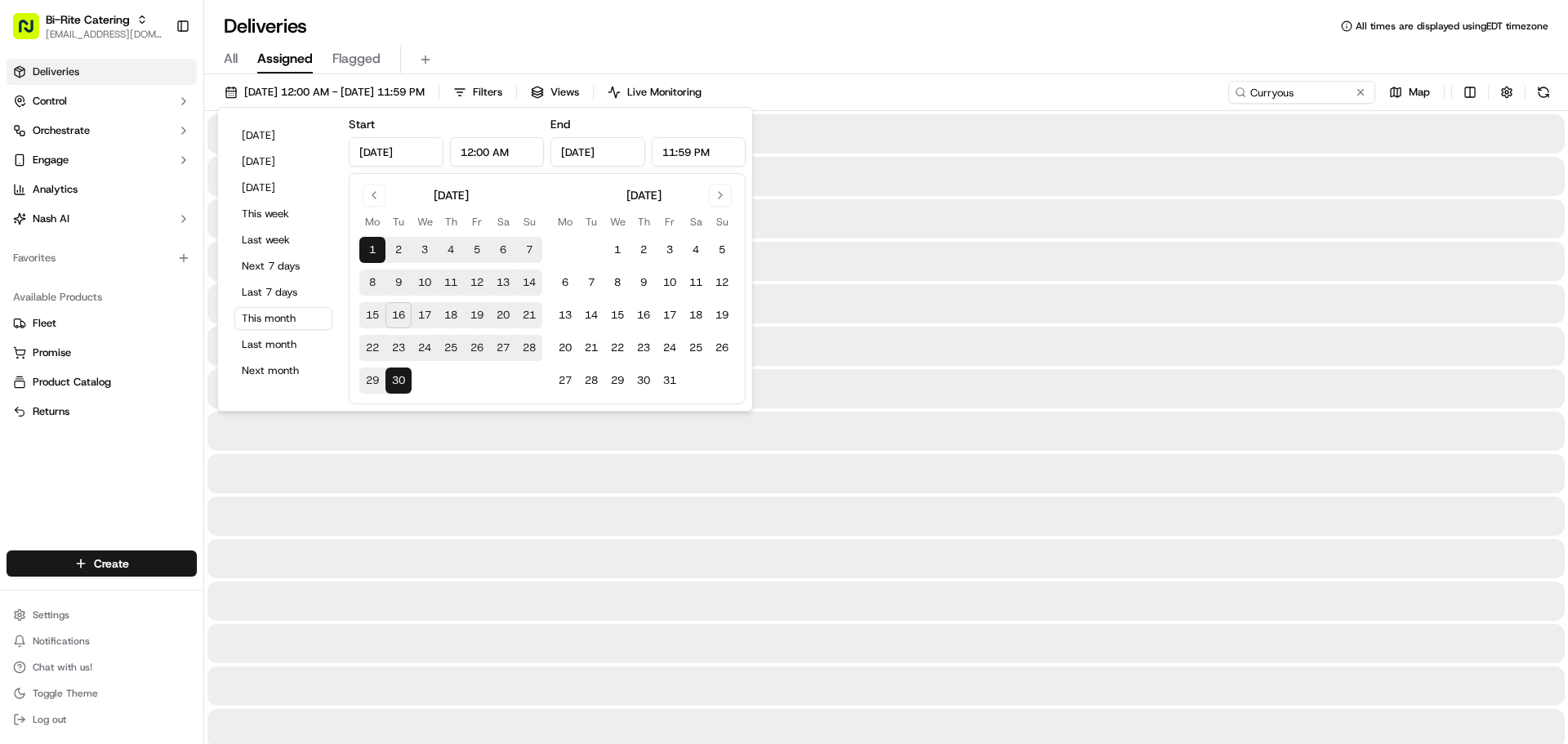
click at [870, 43] on div "All Assigned Flagged" at bounding box center [886, 57] width 1364 height 35
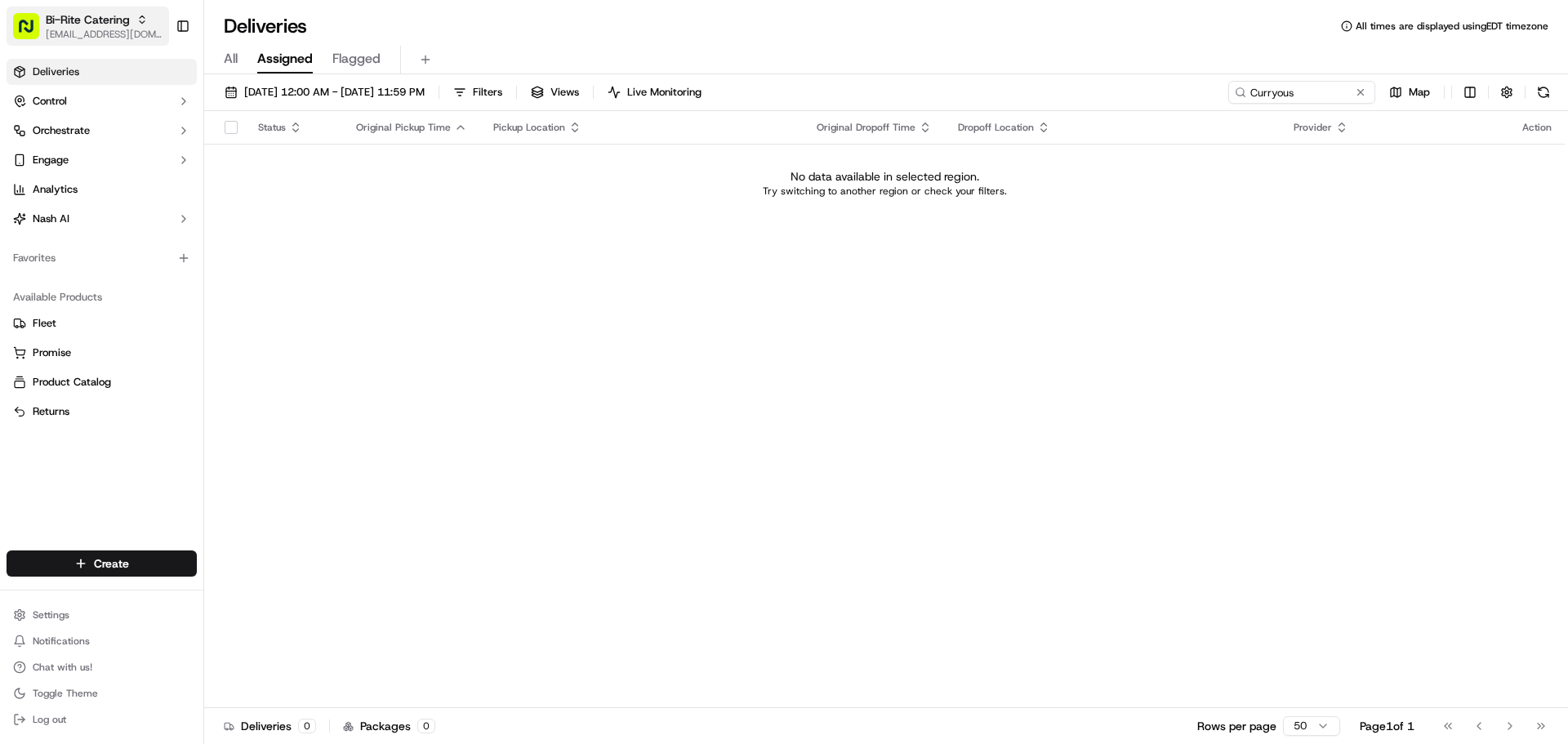
click at [77, 10] on button "Bi-Rite Catering [EMAIL_ADDRESS][DOMAIN_NAME]" at bounding box center [88, 26] width 162 height 39
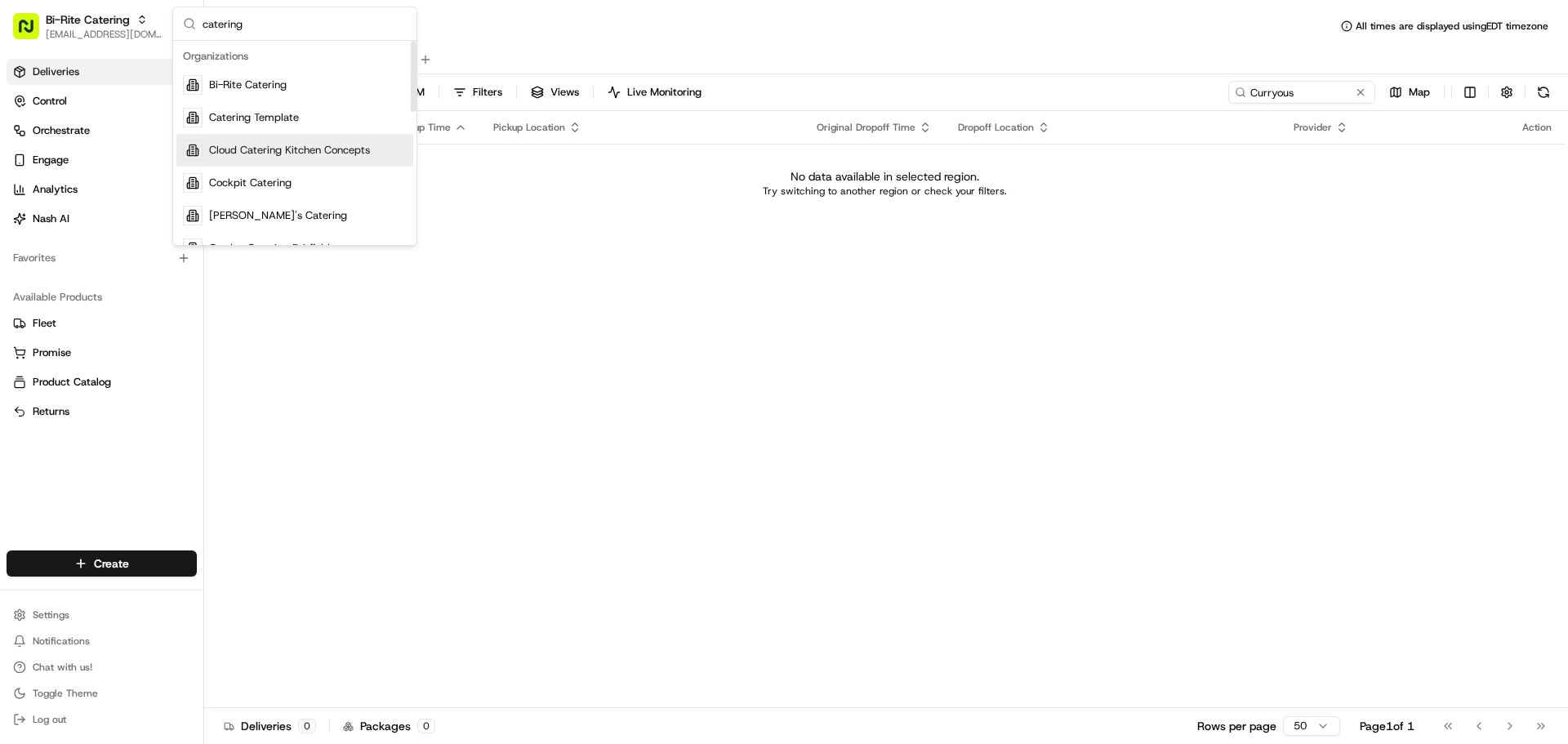
type input "catering"
click at [276, 158] on div "Cloud Catering Kitchen Concepts" at bounding box center [294, 150] width 237 height 33
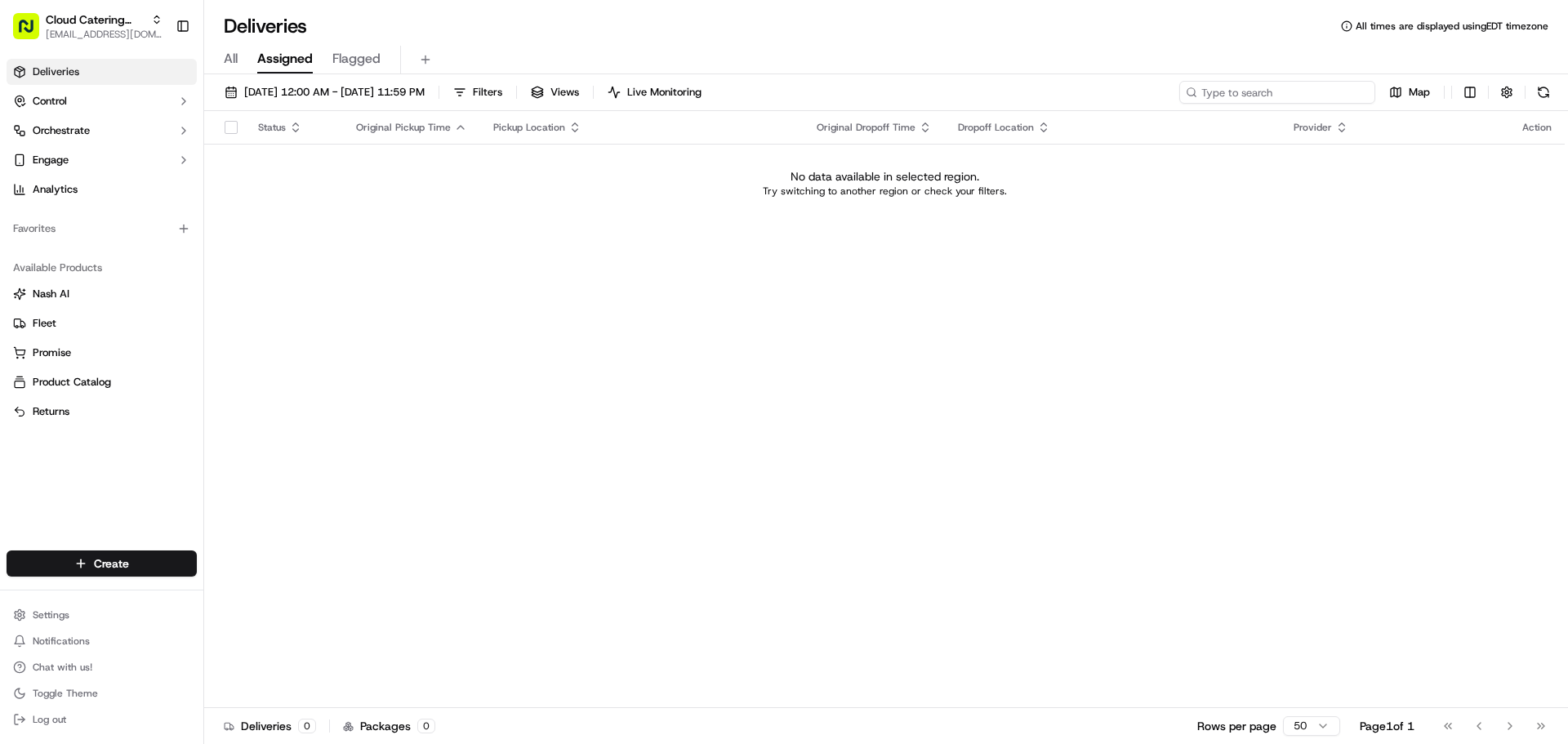
click at [1250, 94] on input at bounding box center [1277, 92] width 196 height 23
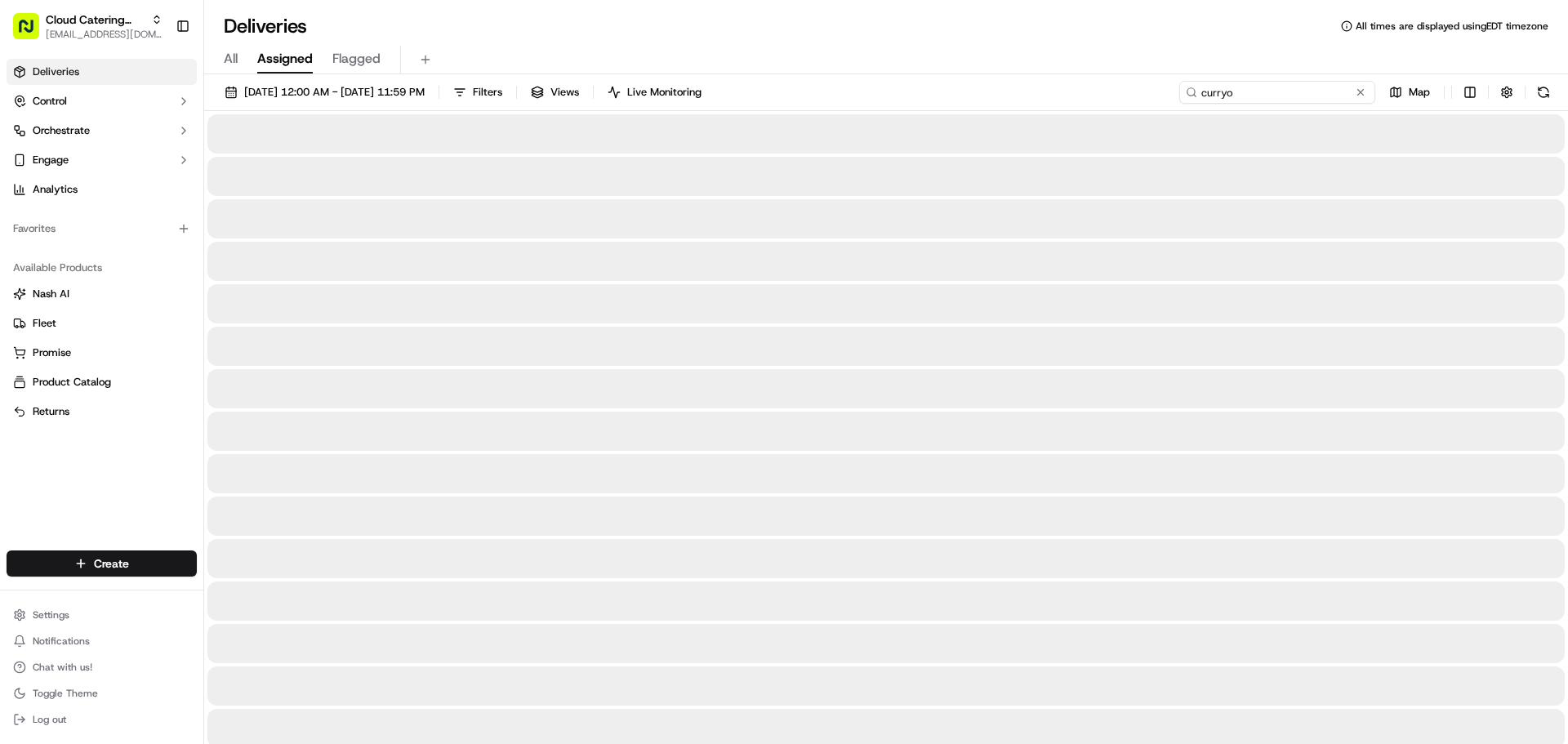
type input "curryous"
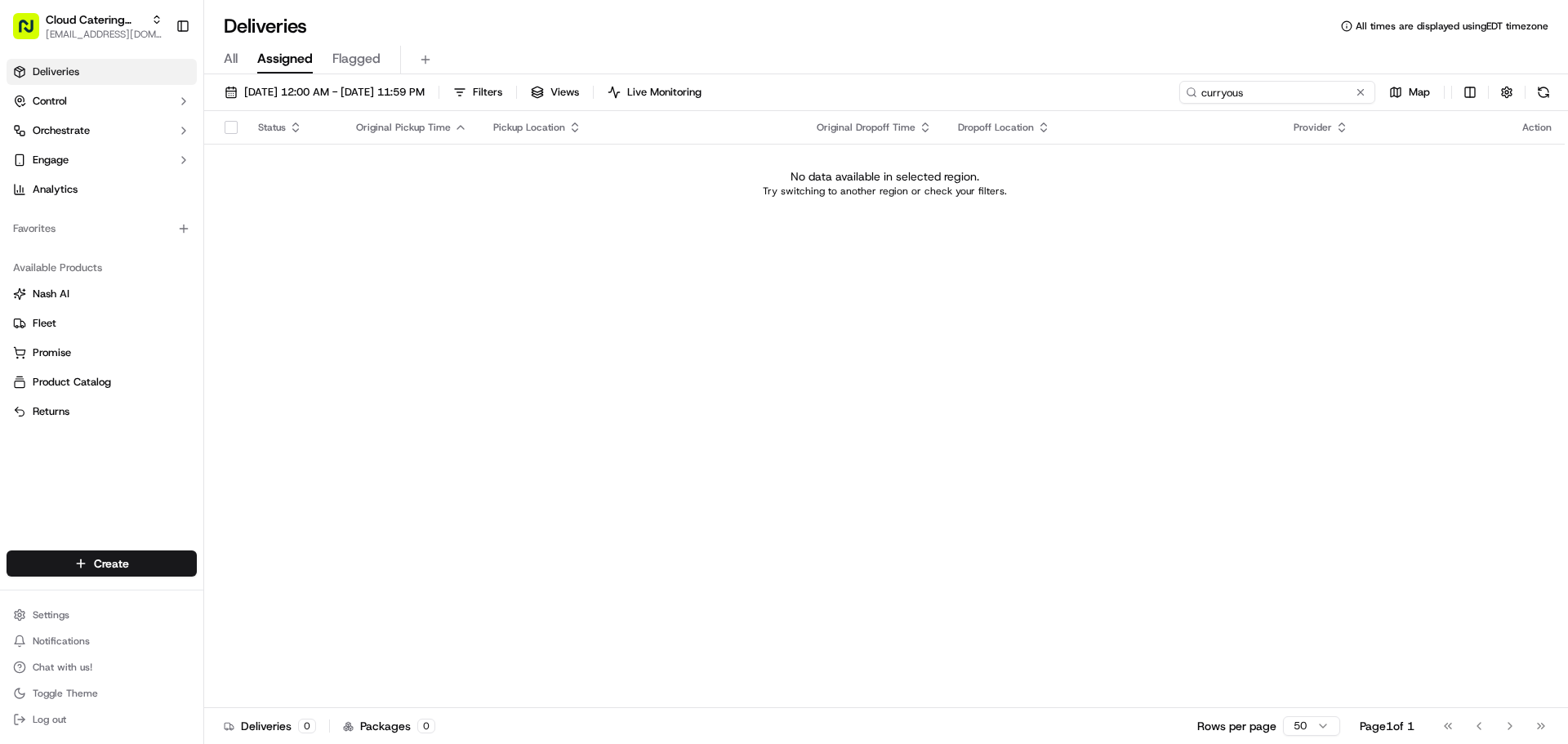
click at [1241, 94] on input "curryous" at bounding box center [1277, 92] width 196 height 23
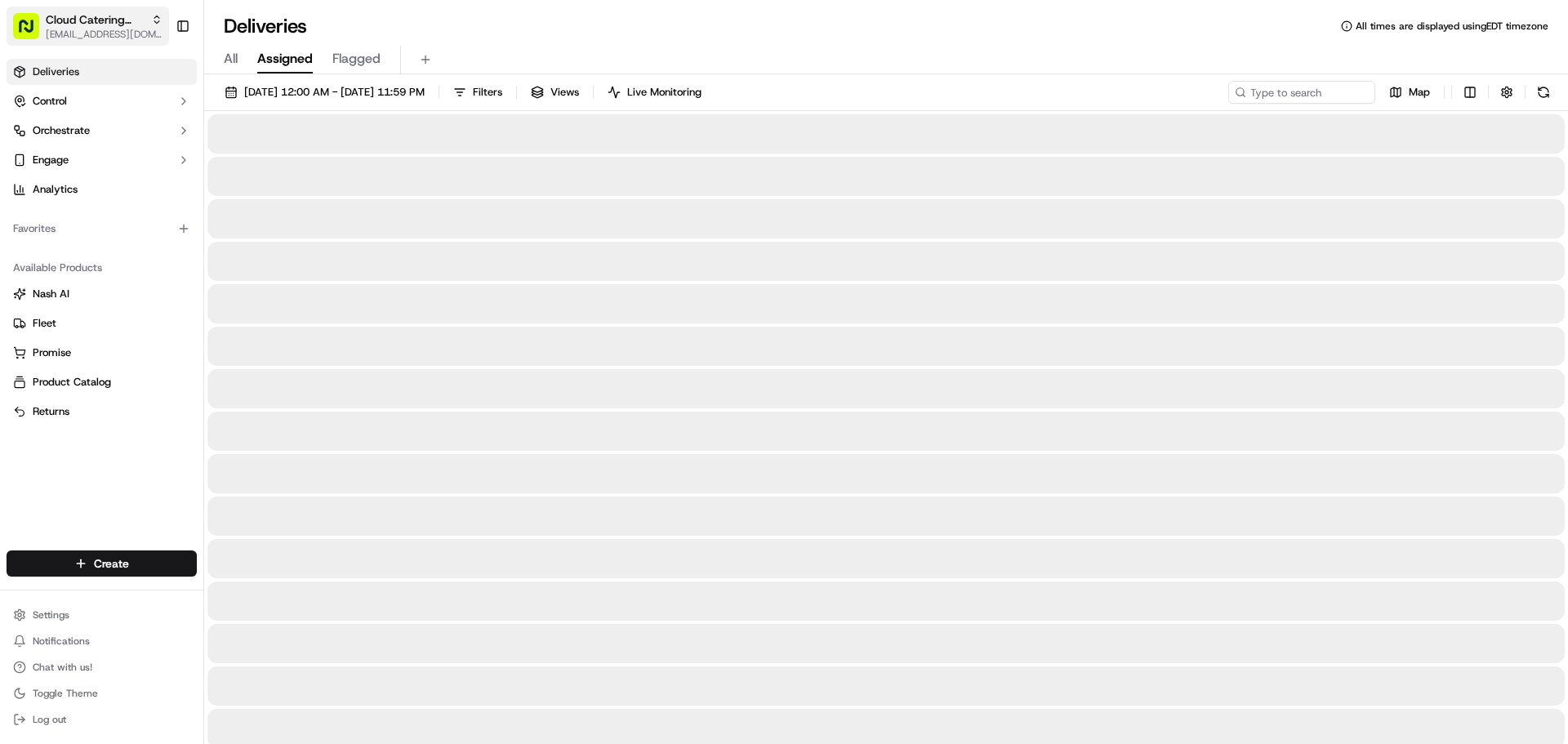
click at [106, 31] on span "[EMAIL_ADDRESS][DOMAIN_NAME]" at bounding box center [105, 34] width 117 height 13
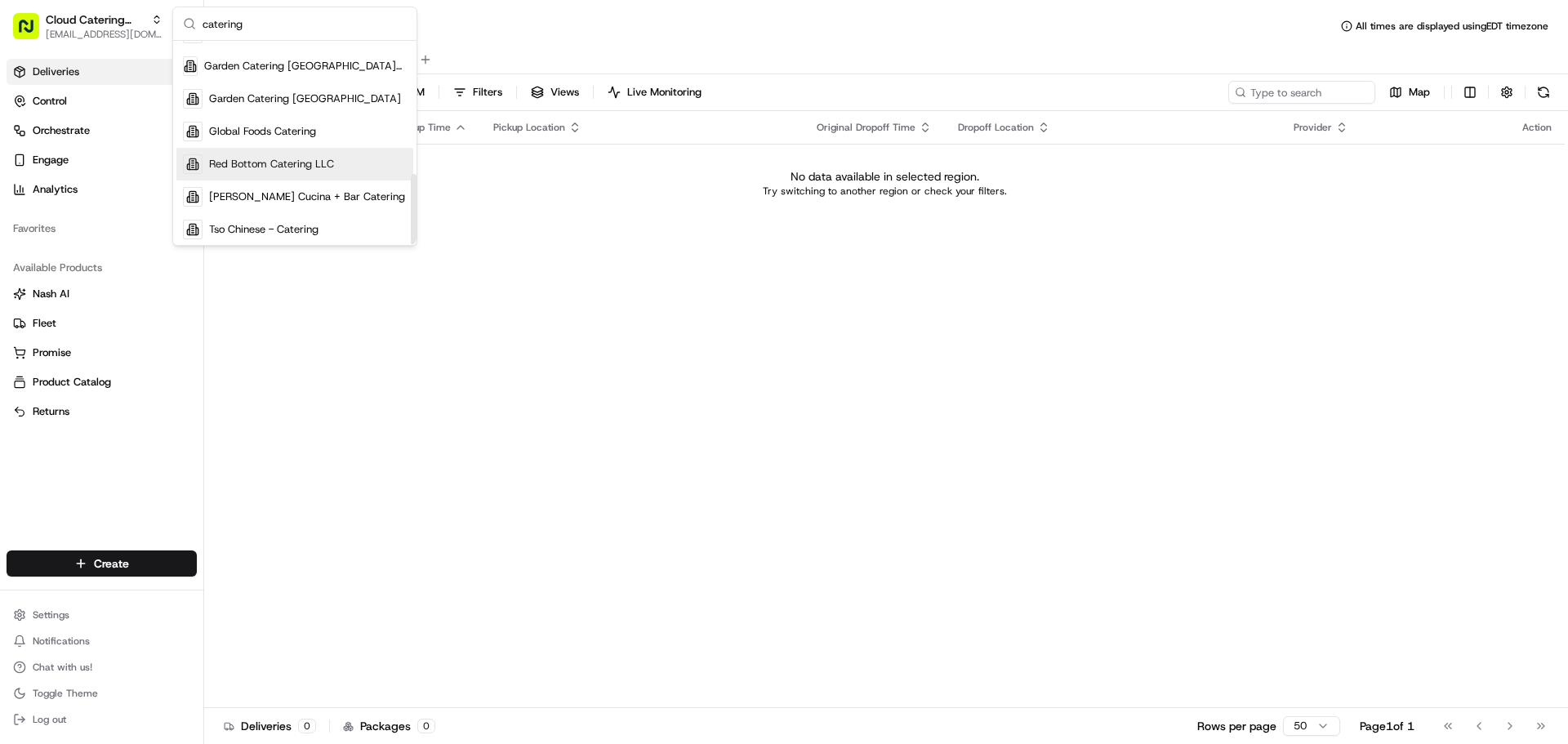
scroll to position [382, 0]
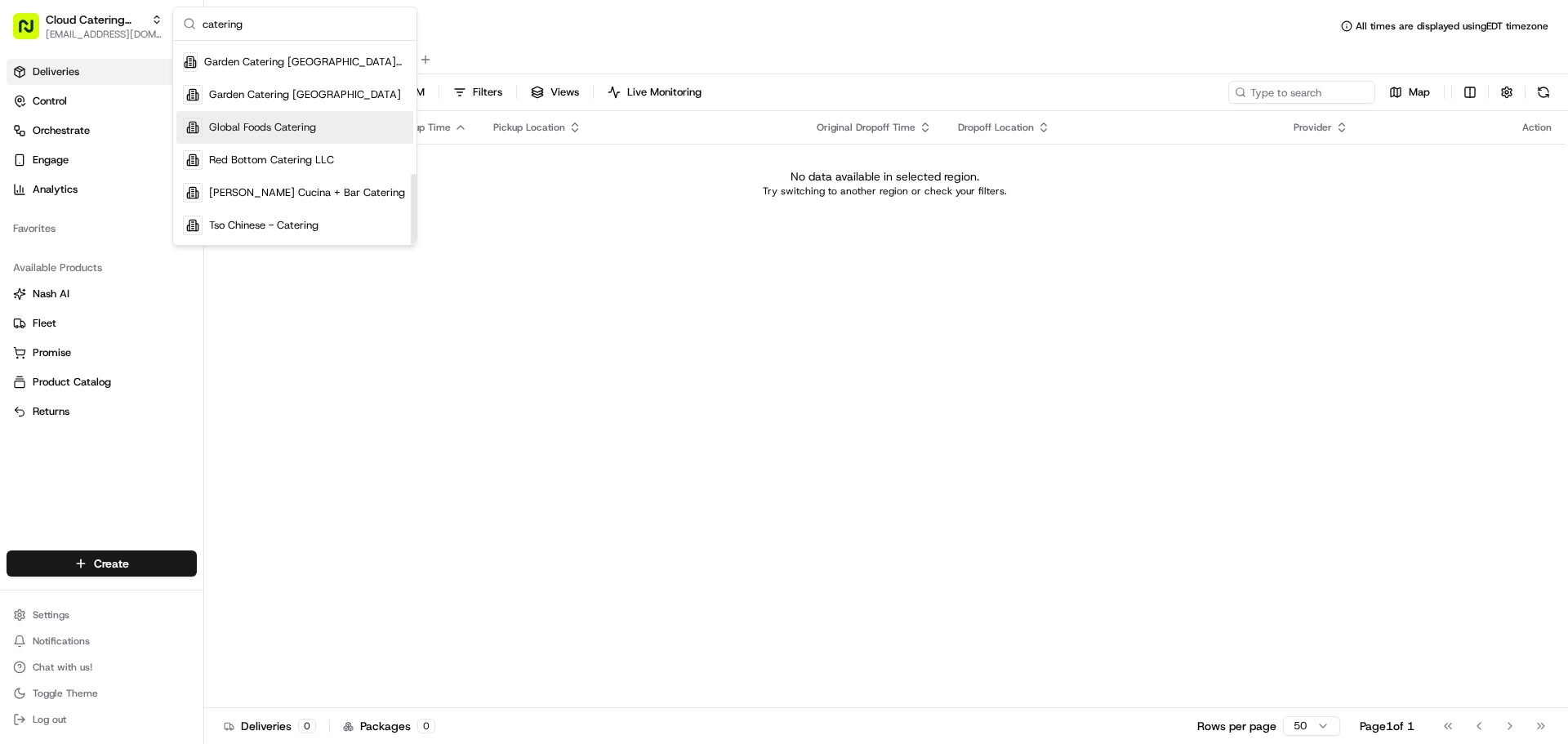
type input "catering"
click at [313, 131] on span "Global Foods Catering" at bounding box center [263, 128] width 107 height 15
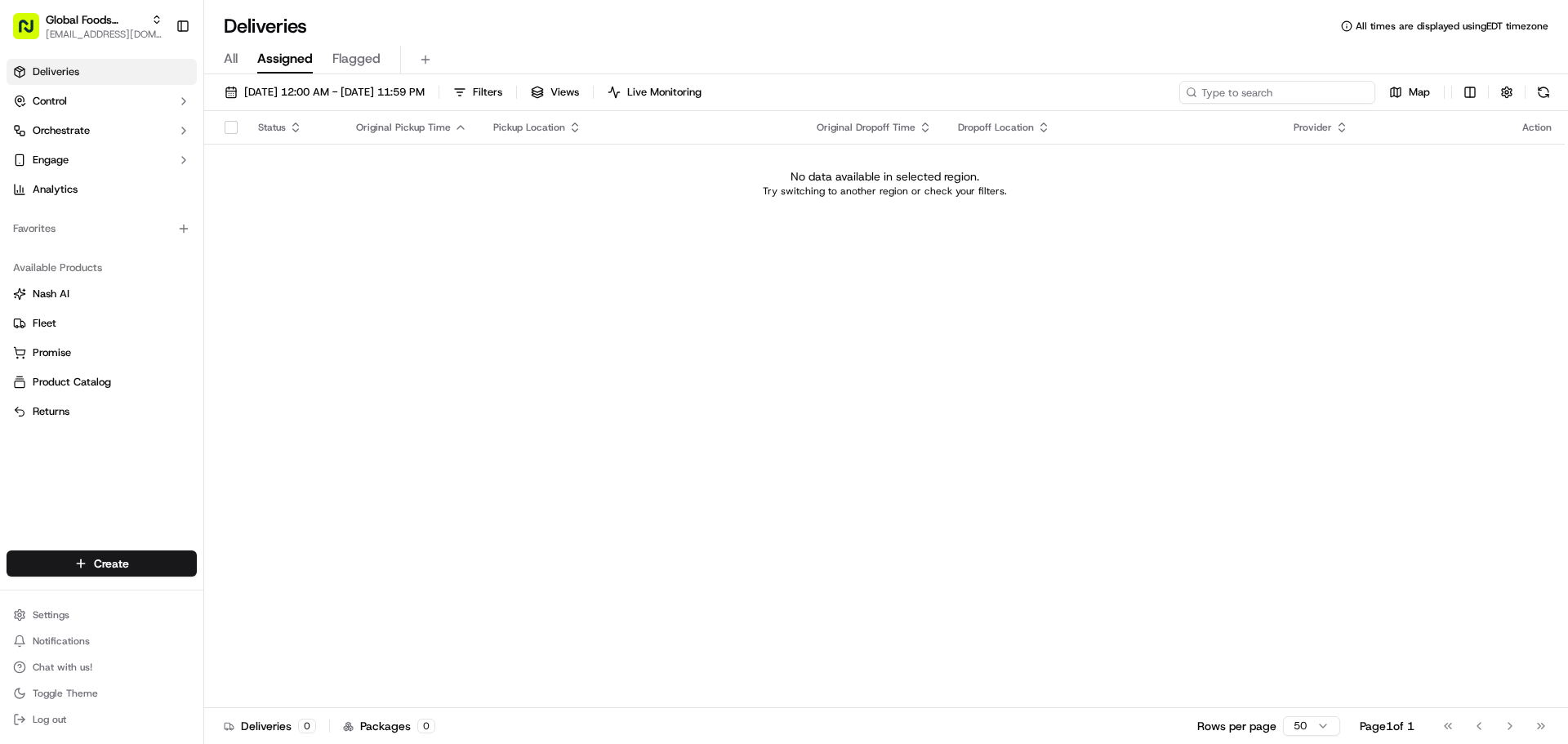
click at [1294, 96] on input at bounding box center [1277, 92] width 196 height 23
paste input "curryous"
type input "curryous"
click at [1366, 94] on button at bounding box center [1361, 93] width 17 height 17
